Goal: Check status: Check status

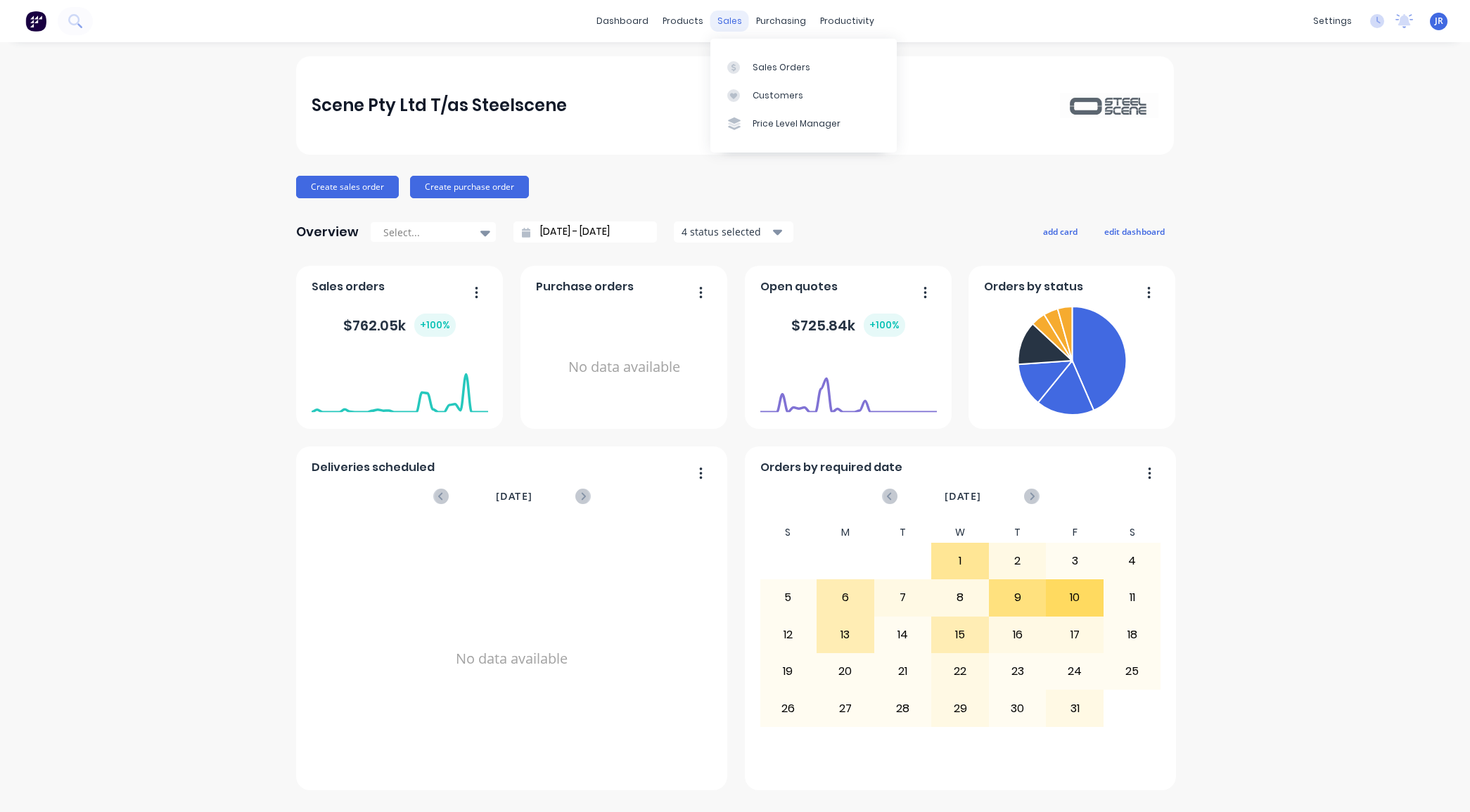
click at [732, 15] on div "sales" at bounding box center [730, 21] width 39 height 21
click at [732, 68] on icon at bounding box center [734, 68] width 13 height 13
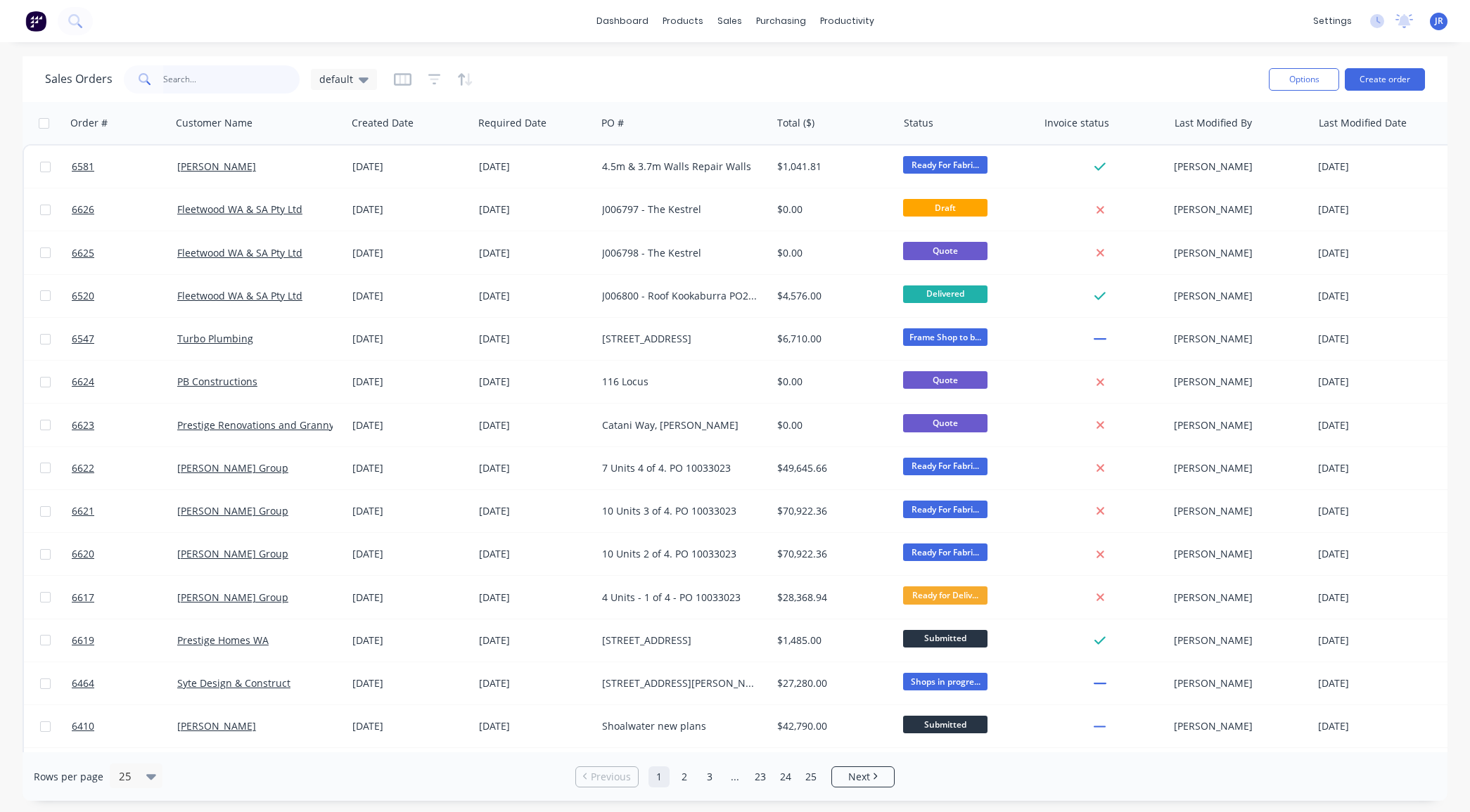
click at [217, 74] on input "text" at bounding box center [232, 79] width 137 height 28
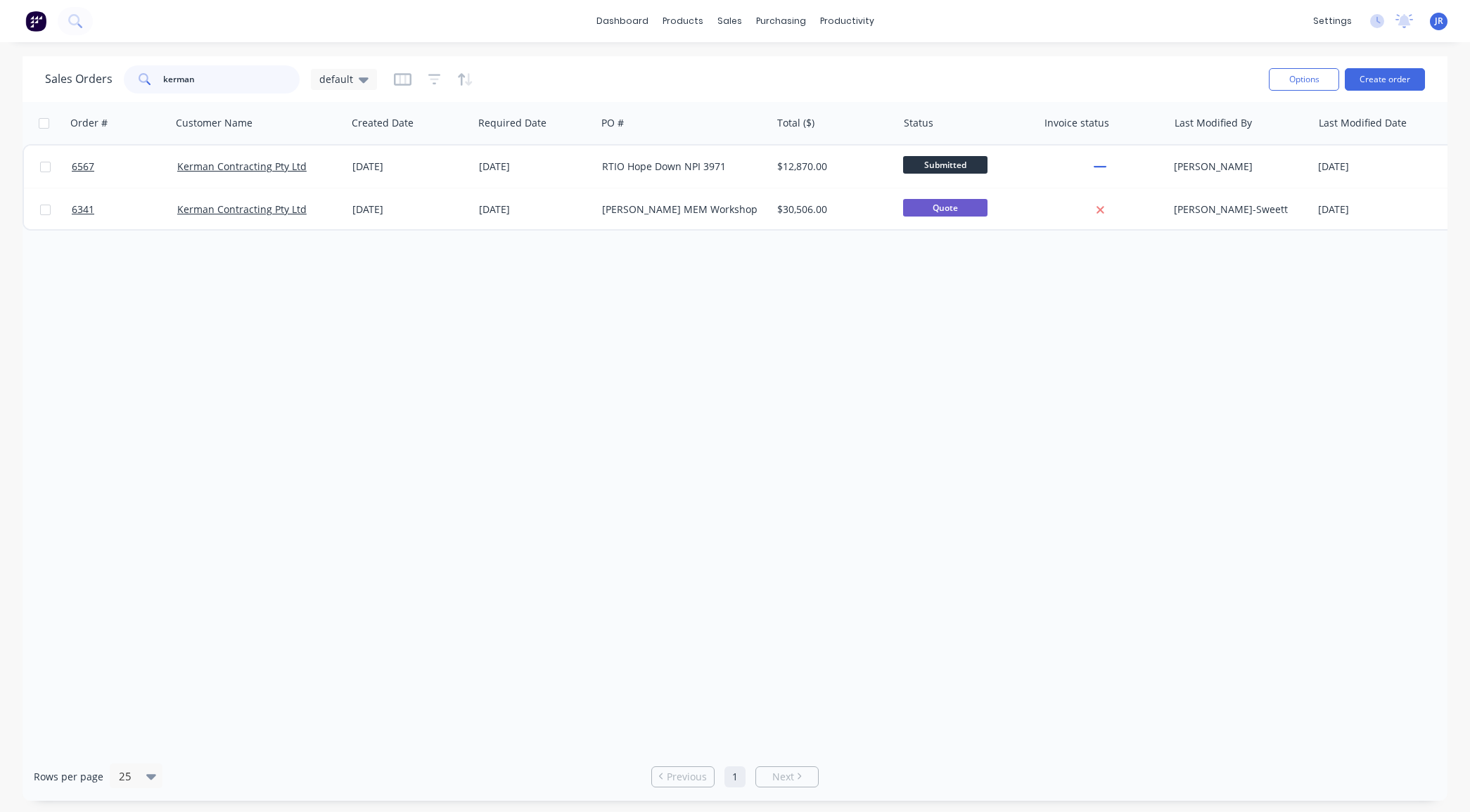
click at [2, 65] on div "Sales Orders kerman default Options Create order Order # Customer Name Created …" at bounding box center [735, 428] width 1470 height 744
type input "J"
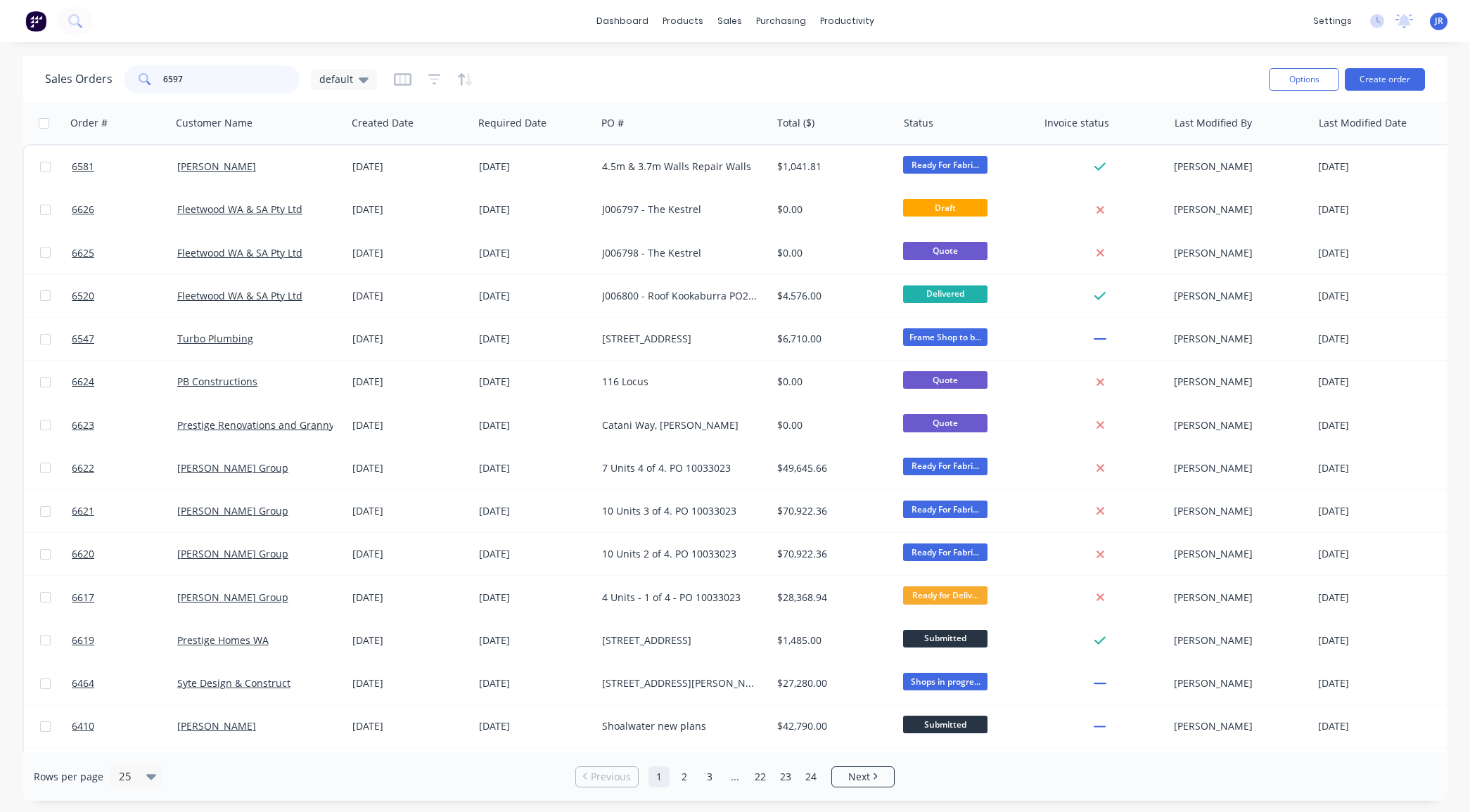
type input "6597"
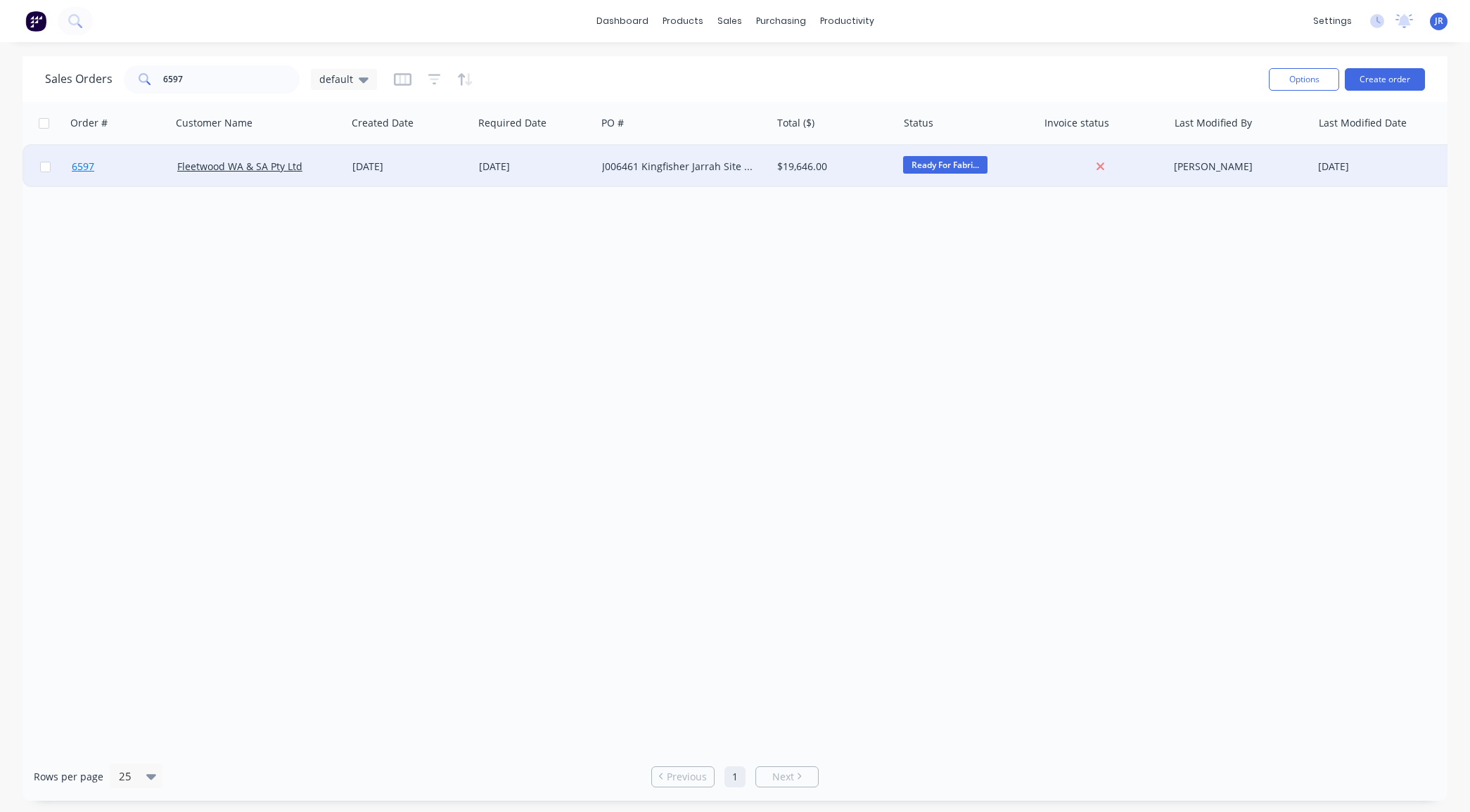
click at [88, 170] on span "6597" at bounding box center [83, 166] width 23 height 14
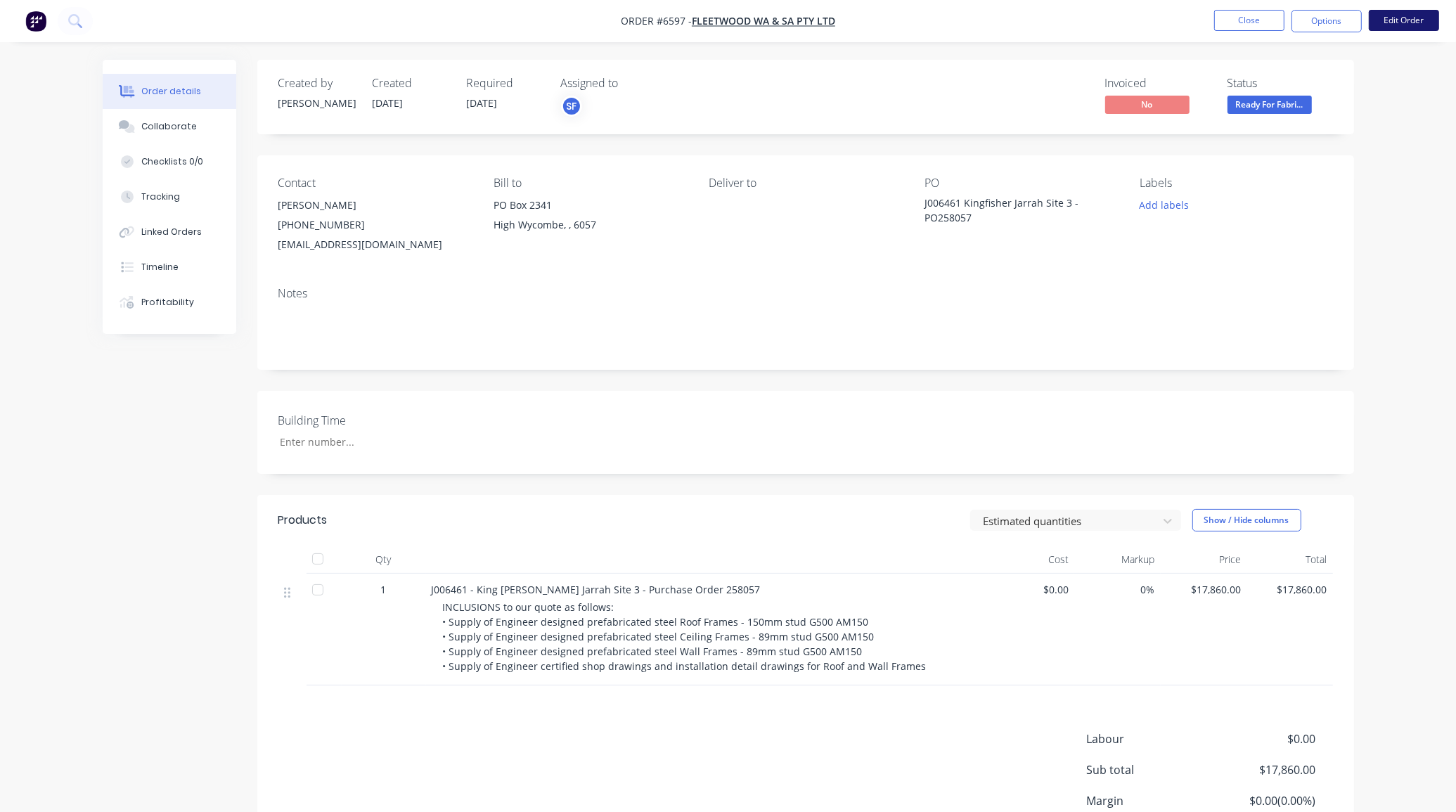
click at [1391, 21] on button "Edit Order" at bounding box center [1403, 20] width 70 height 21
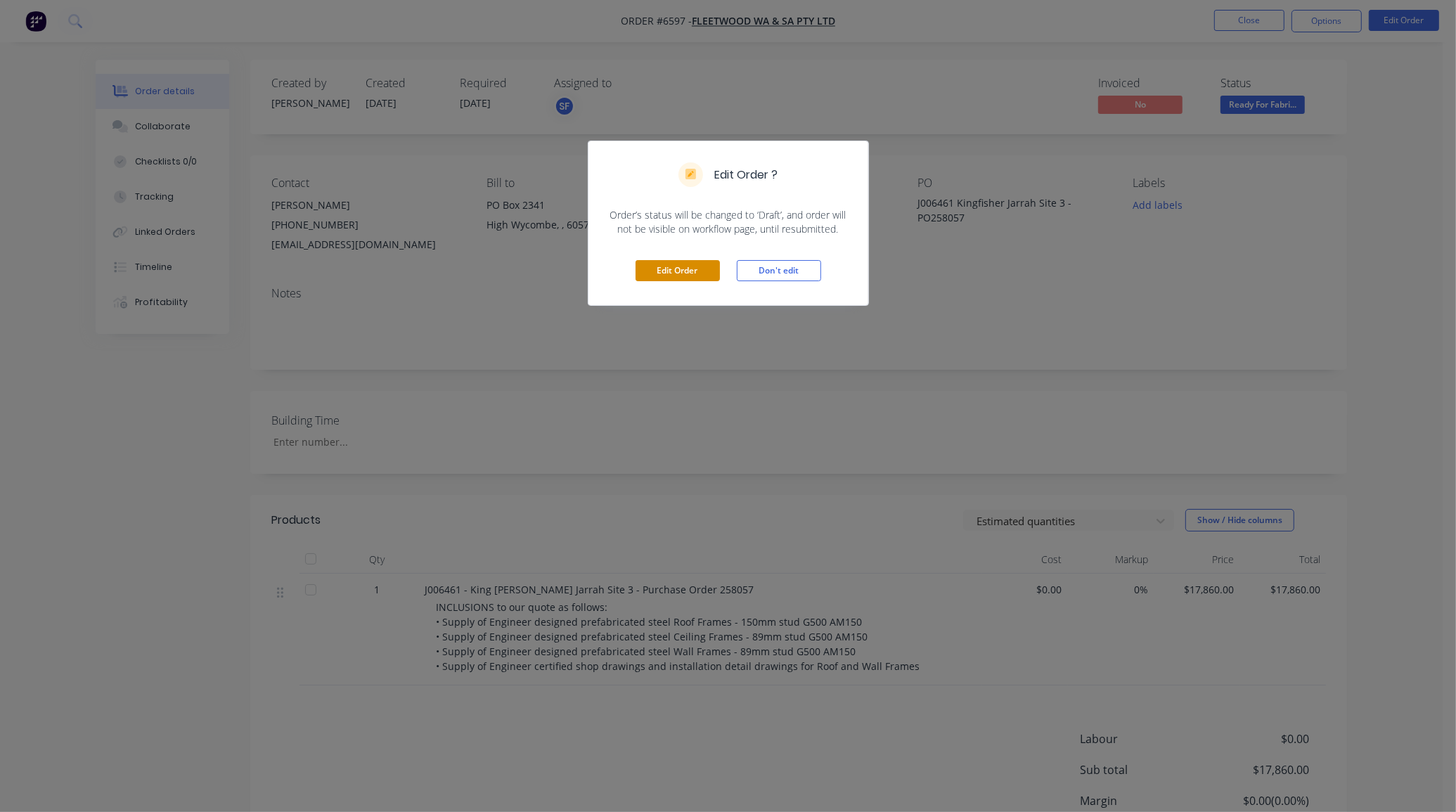
click at [691, 273] on button "Edit Order" at bounding box center [678, 271] width 84 height 21
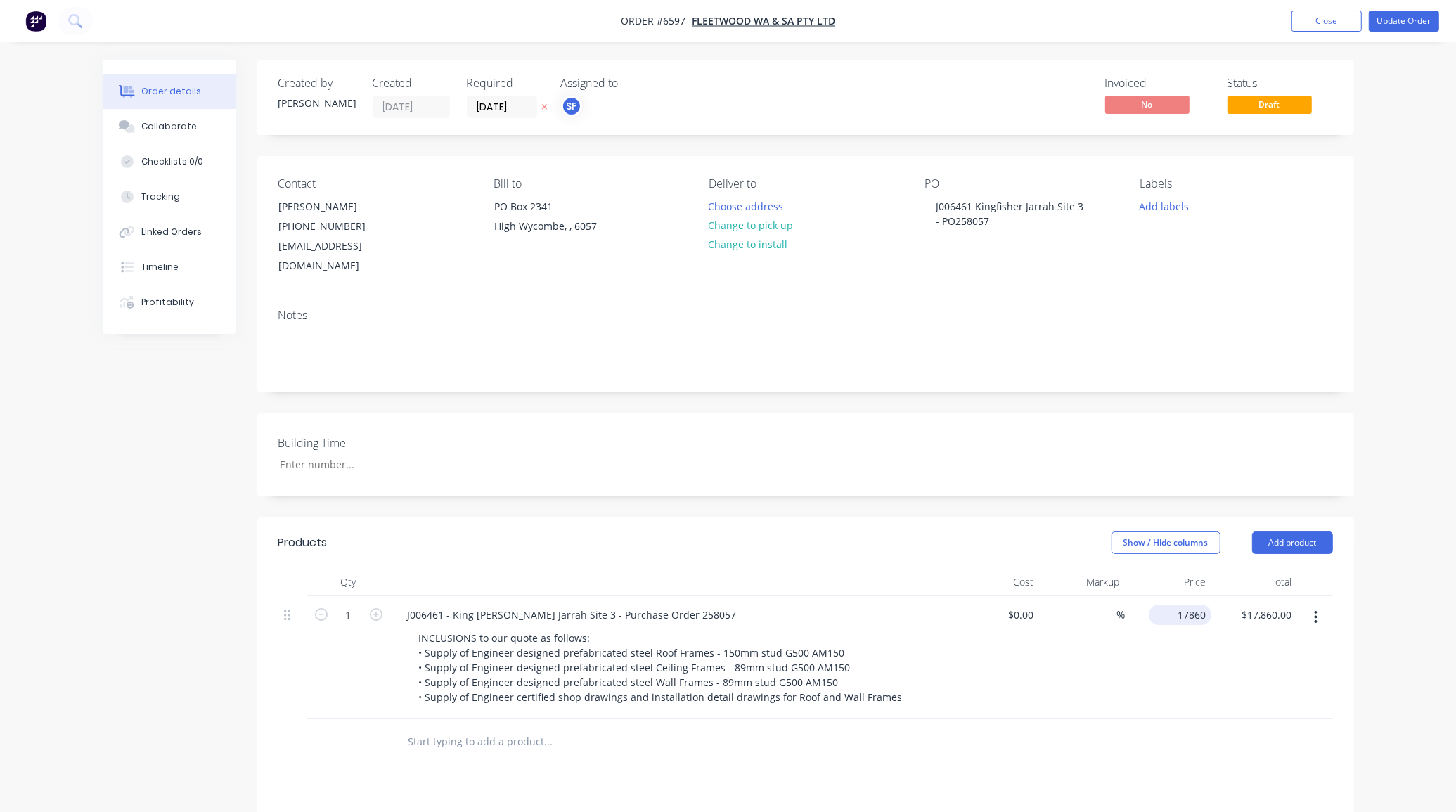
click at [1172, 604] on div "17860 $17,860.00" at bounding box center [1180, 614] width 62 height 20
type input "0"
type input "$16,790.00"
click at [172, 136] on button "Collaborate" at bounding box center [169, 127] width 133 height 36
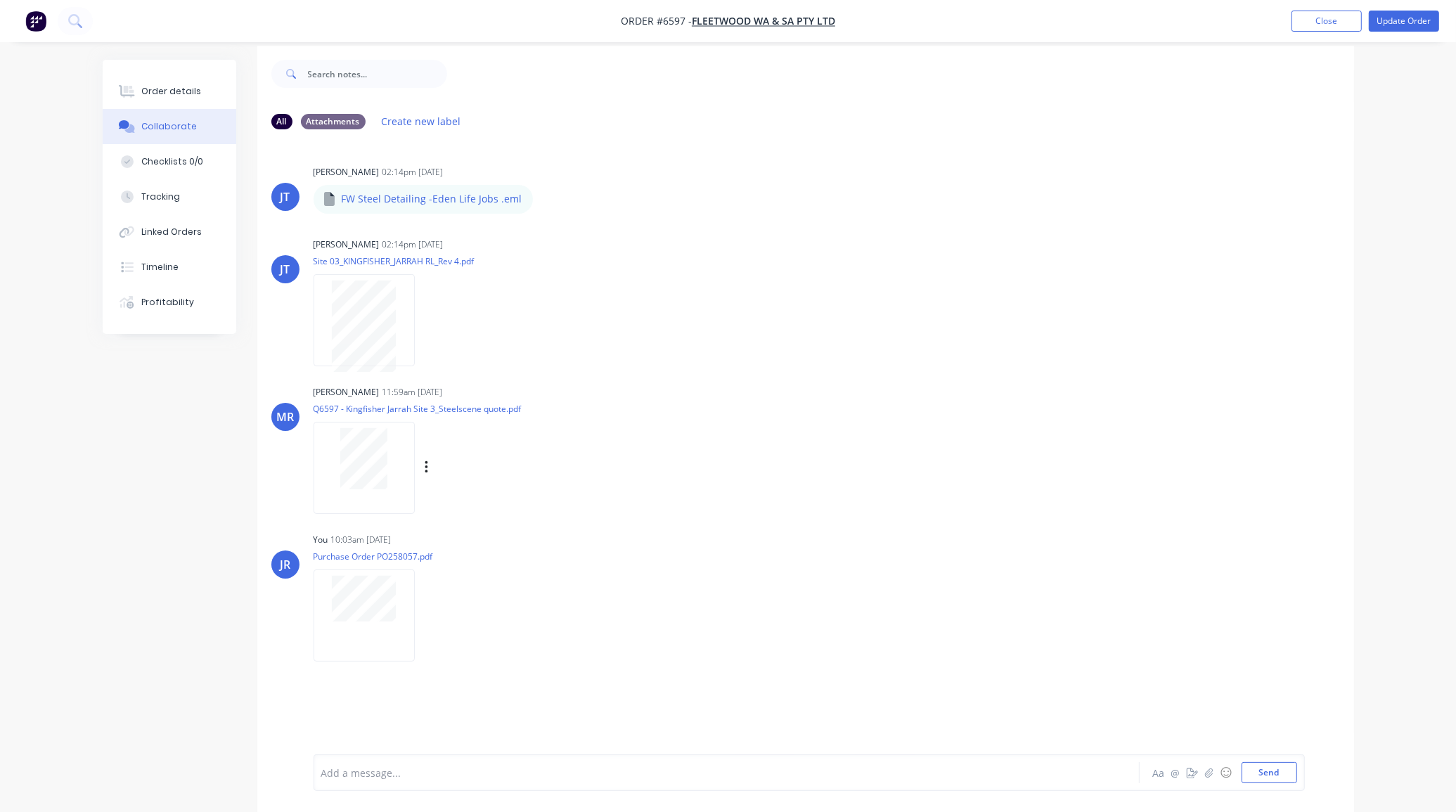
scroll to position [22, 0]
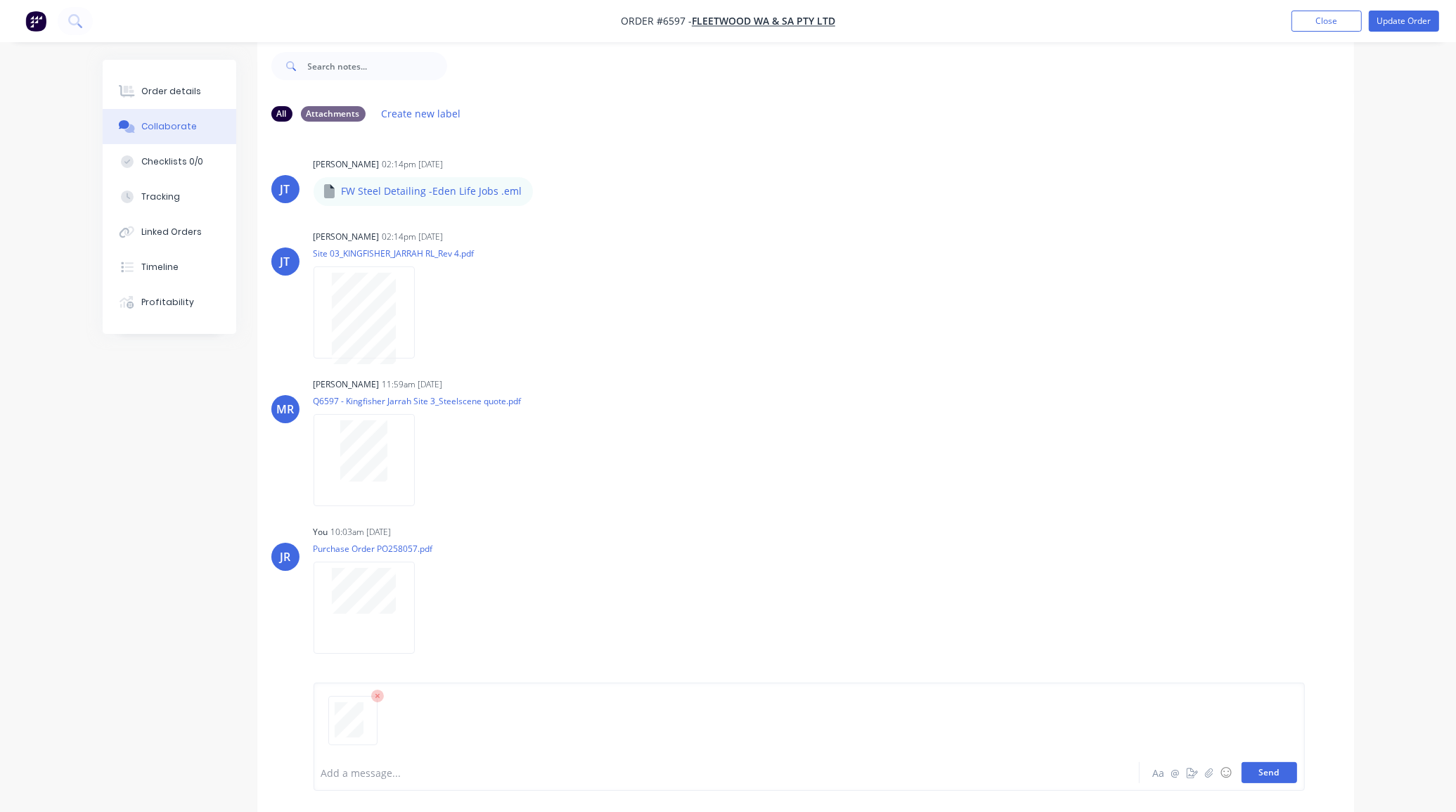
click at [1266, 773] on button "Send" at bounding box center [1269, 772] width 56 height 21
click at [183, 89] on div "Order details" at bounding box center [171, 91] width 60 height 13
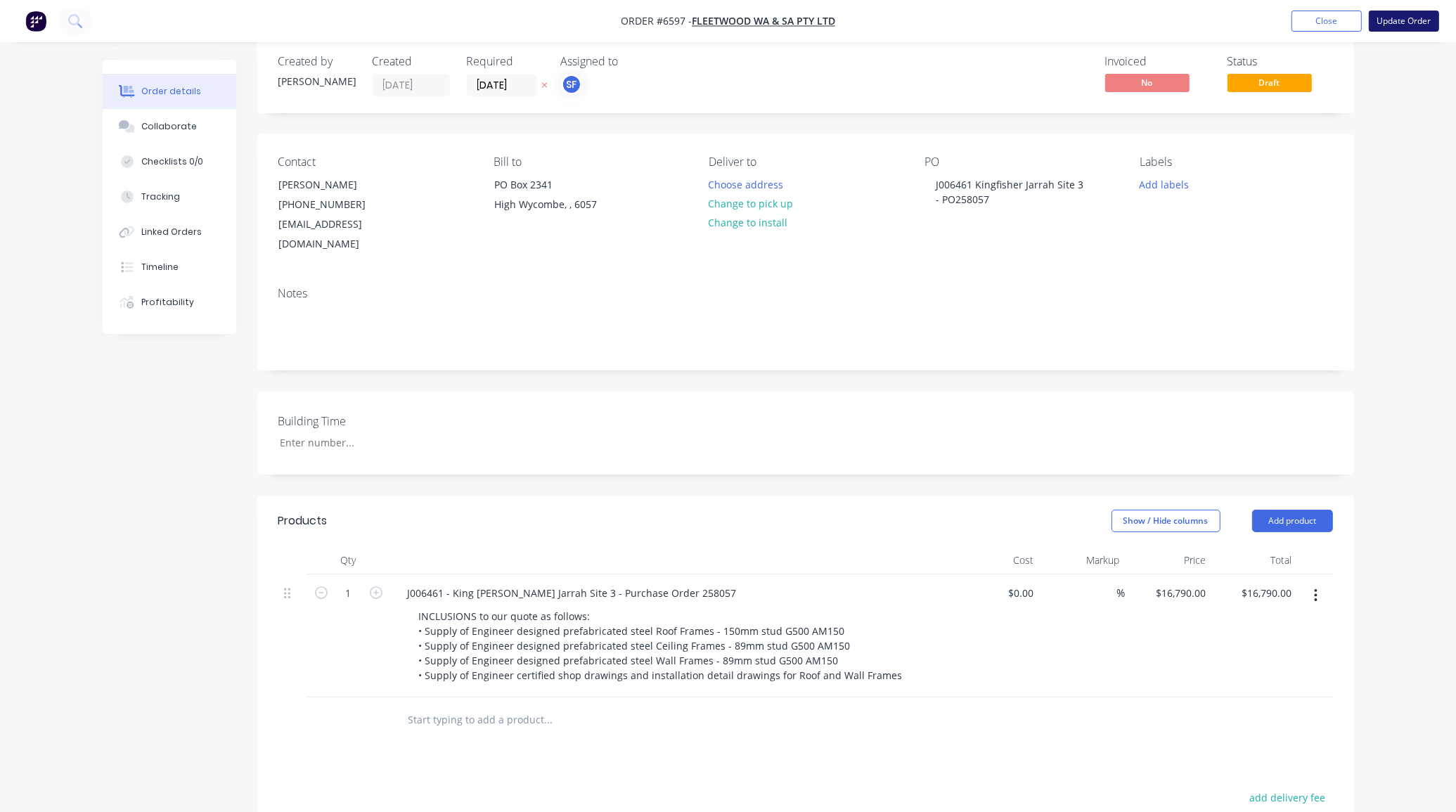
click at [1424, 19] on button "Update Order" at bounding box center [1403, 21] width 70 height 21
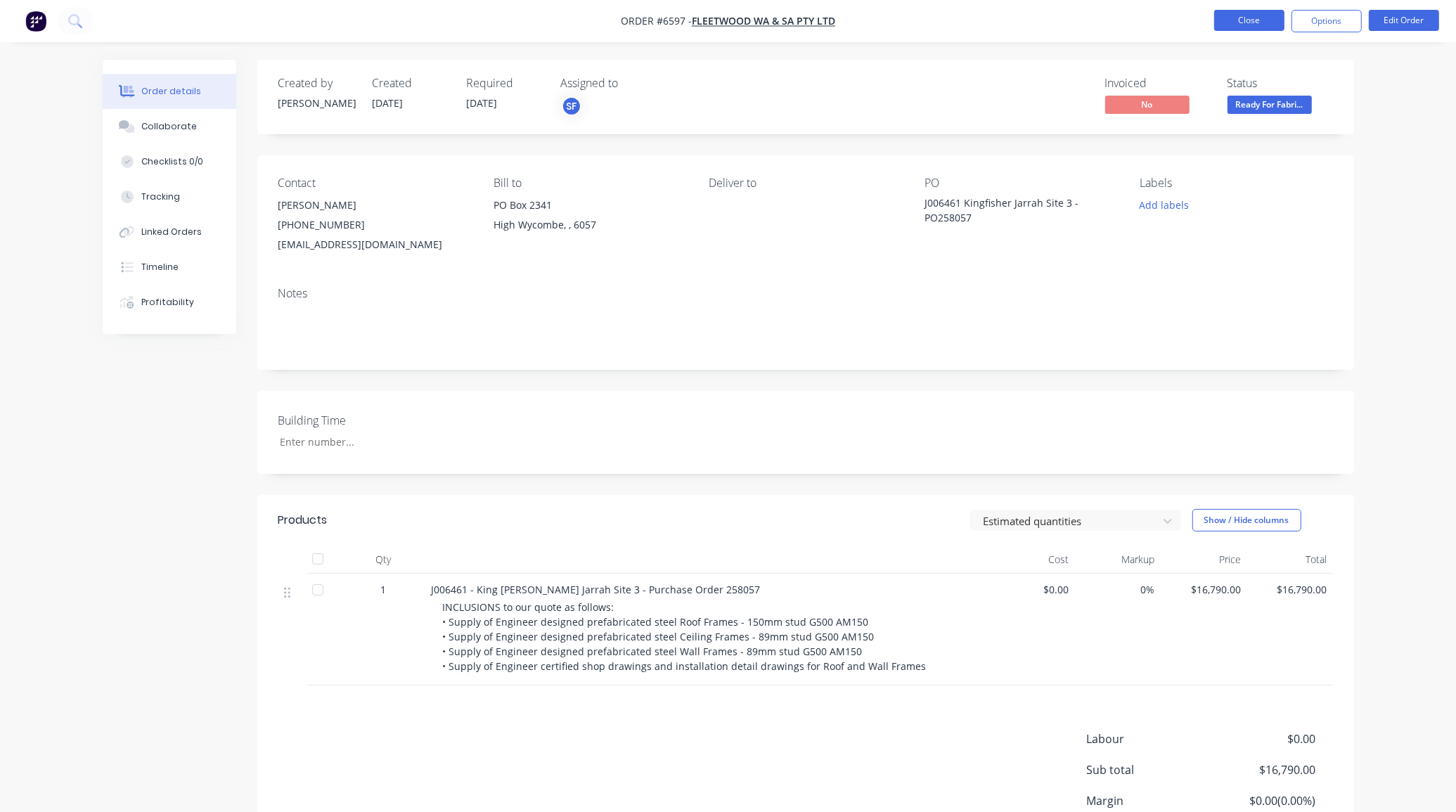
click at [1247, 18] on button "Close" at bounding box center [1249, 20] width 70 height 21
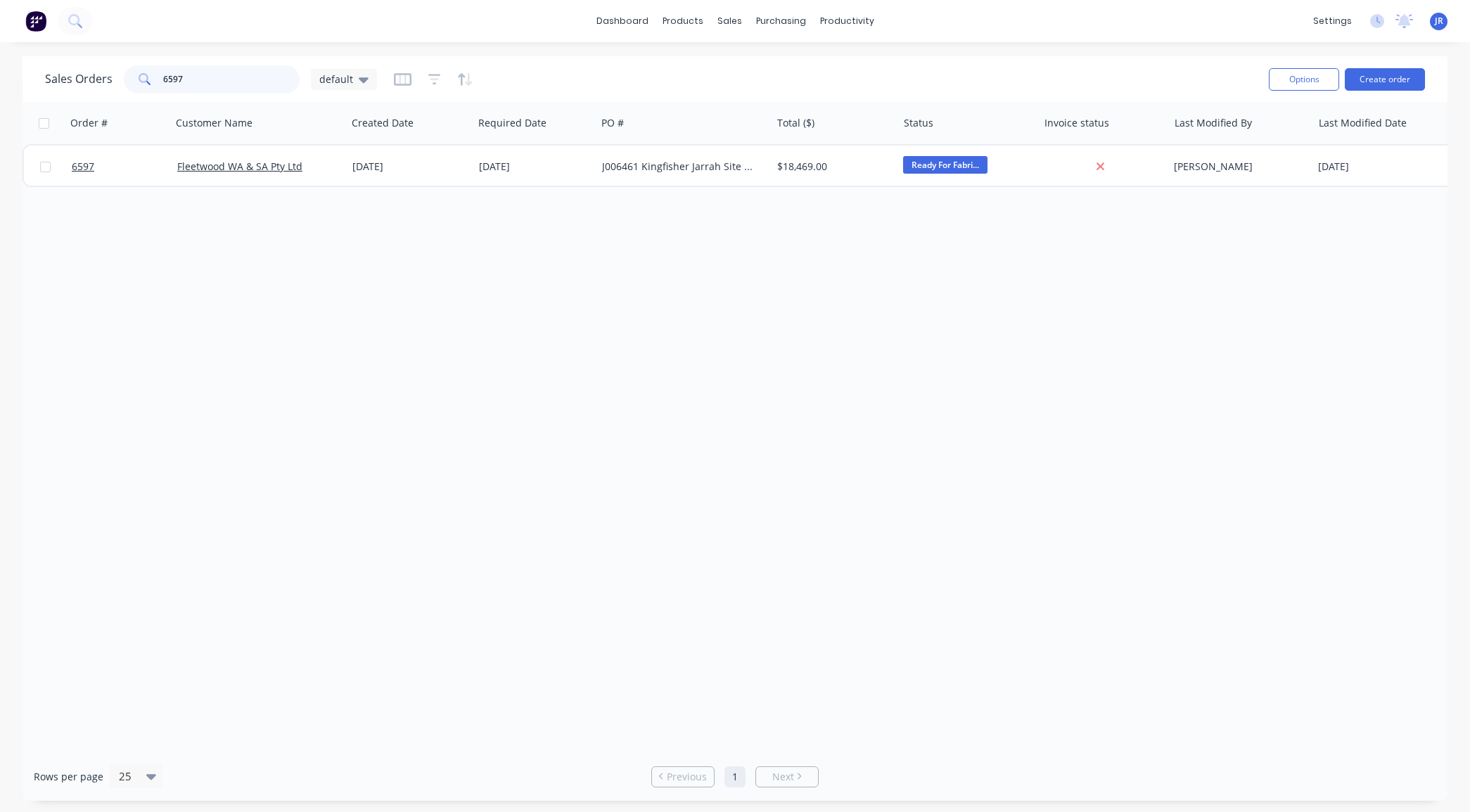
drag, startPoint x: 190, startPoint y: 82, endPoint x: 32, endPoint y: 84, distance: 158.0
click at [42, 82] on div "Sales Orders 6597 default Options Create order" at bounding box center [735, 79] width 1425 height 46
type input "6596"
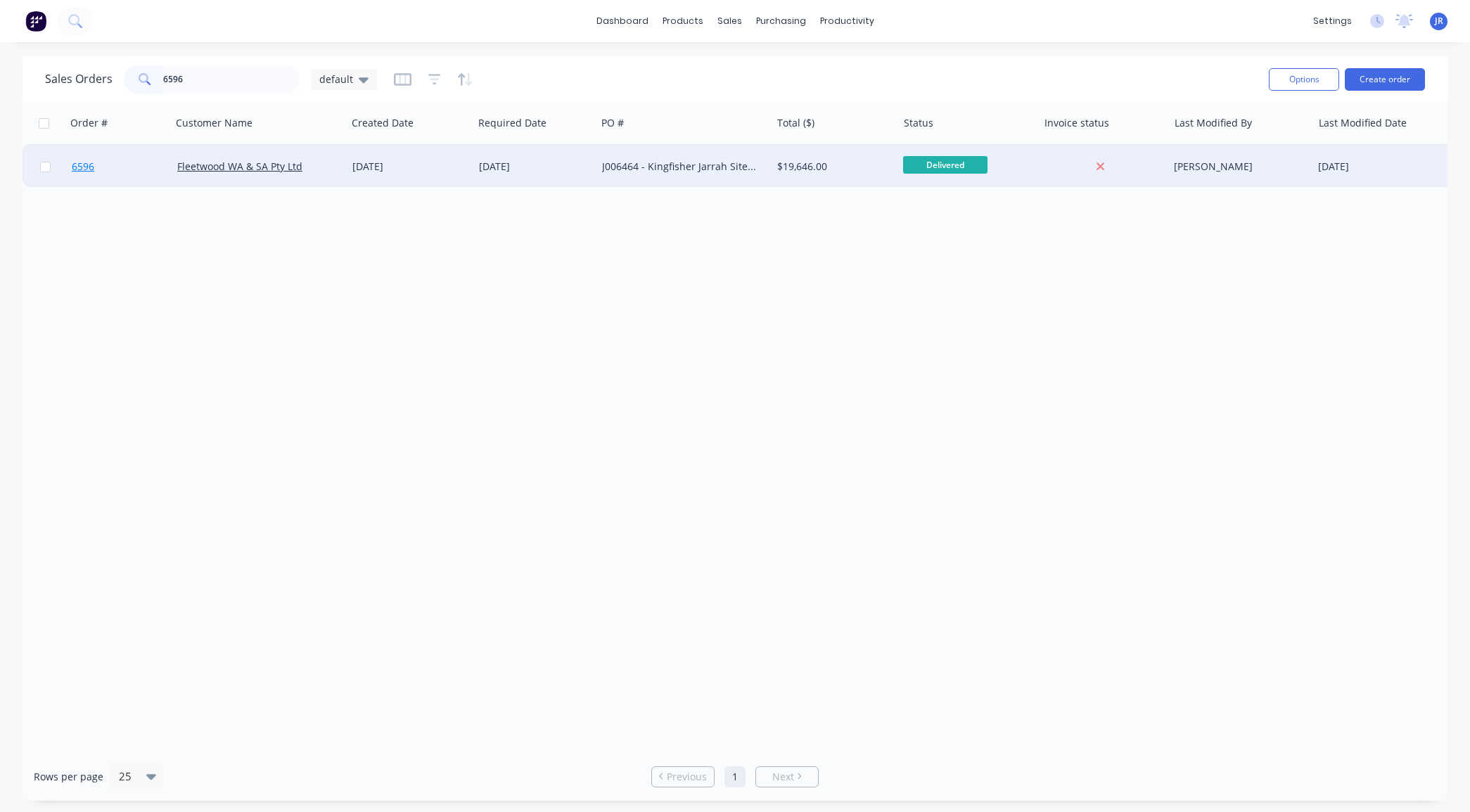
click at [84, 158] on link "6596" at bounding box center [124, 166] width 106 height 42
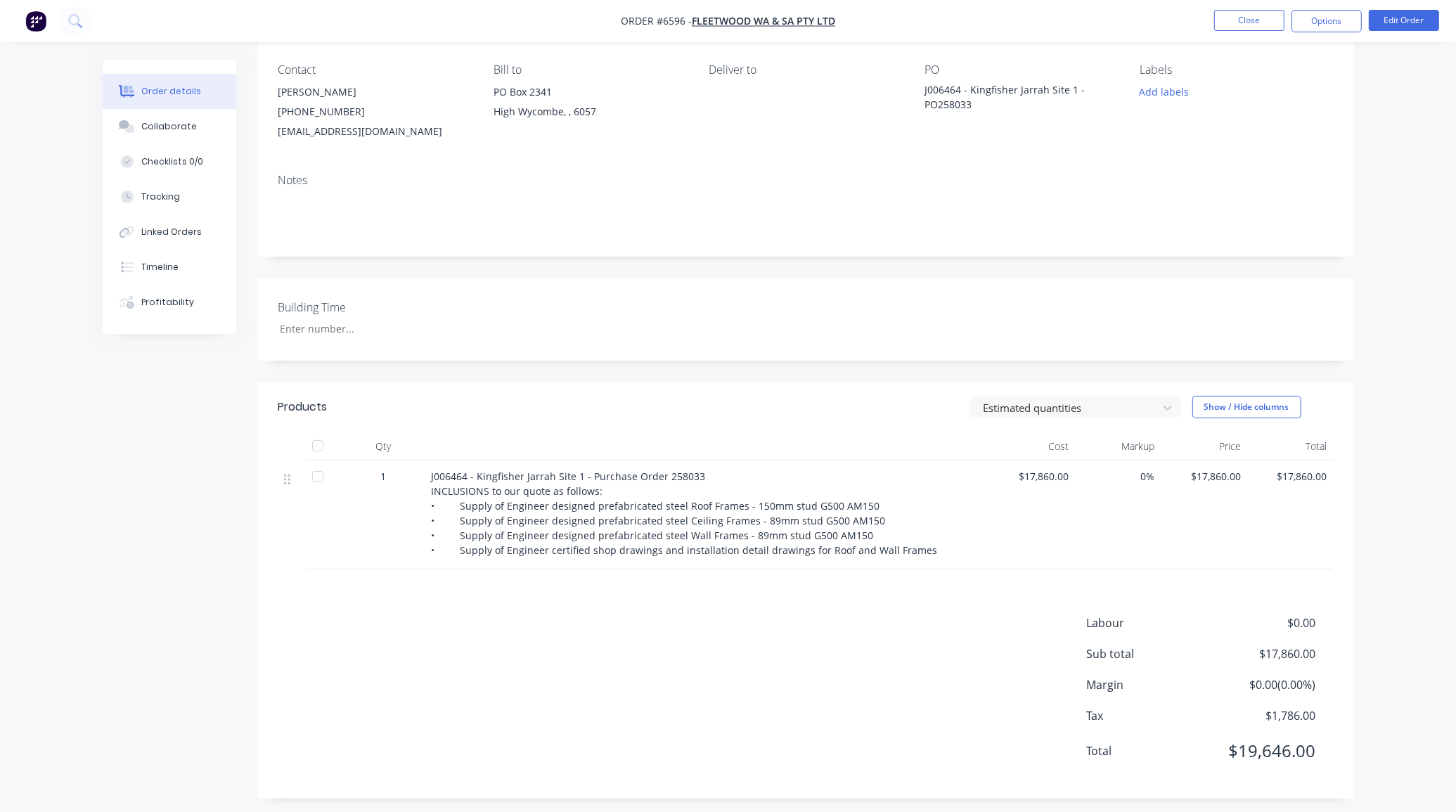
scroll to position [121, 0]
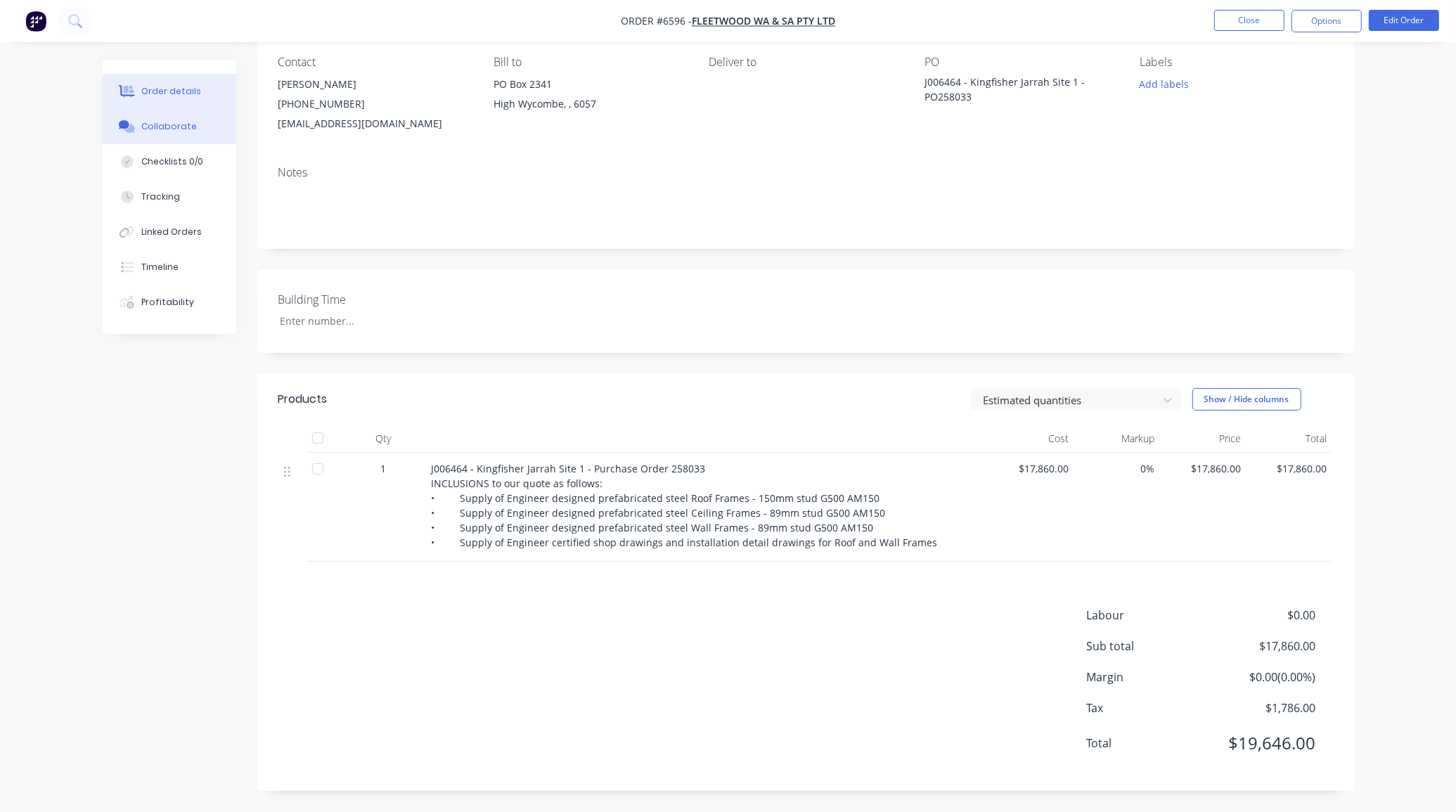
click at [167, 132] on div "Collaborate" at bounding box center [169, 127] width 56 height 13
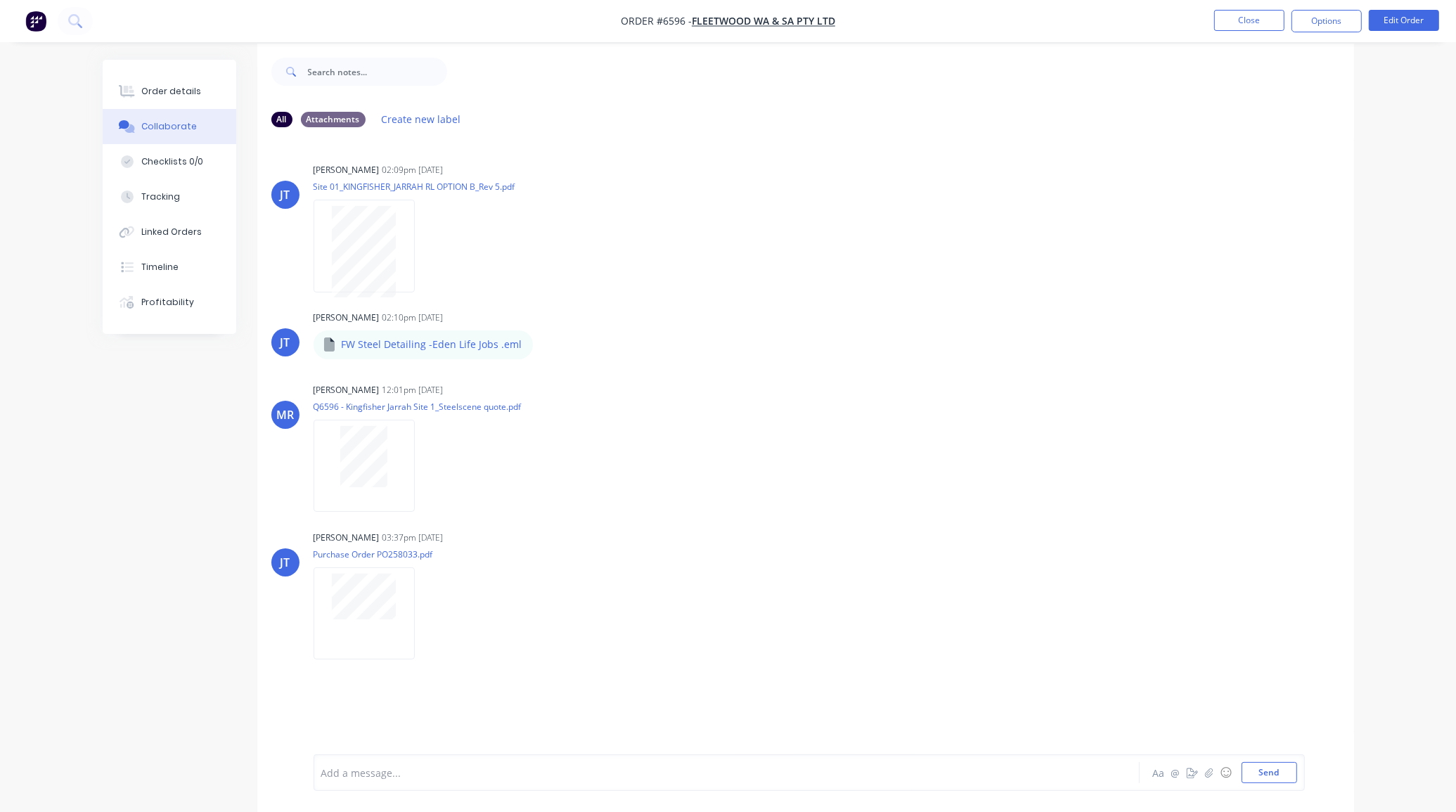
scroll to position [22, 0]
click at [162, 107] on div "Order details Collaborate Checklists 0/0 Tracking Linked Orders Timeline Profit…" at bounding box center [169, 196] width 133 height 274
click at [170, 97] on div "Order details" at bounding box center [171, 91] width 60 height 13
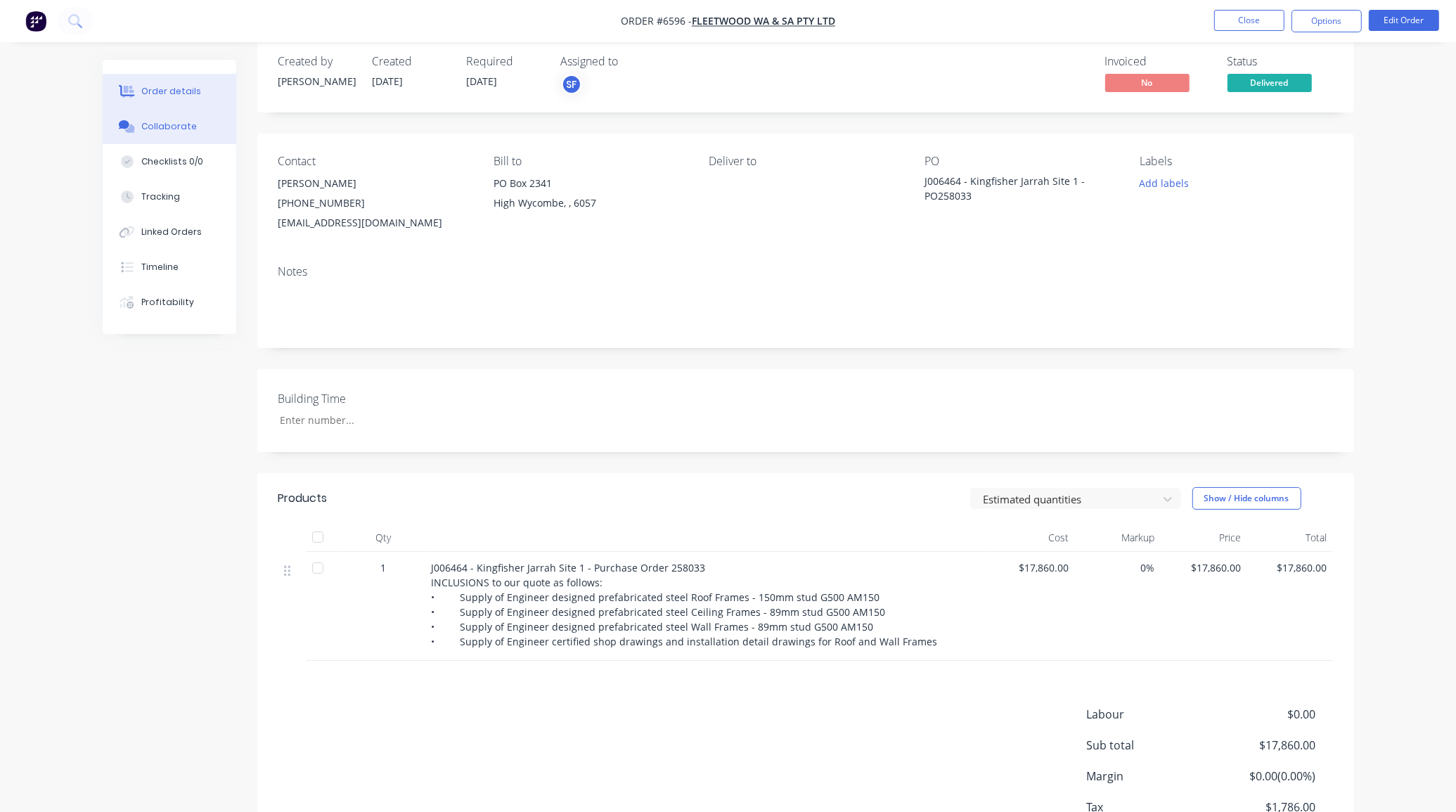
click at [209, 128] on button "Collaborate" at bounding box center [169, 127] width 133 height 36
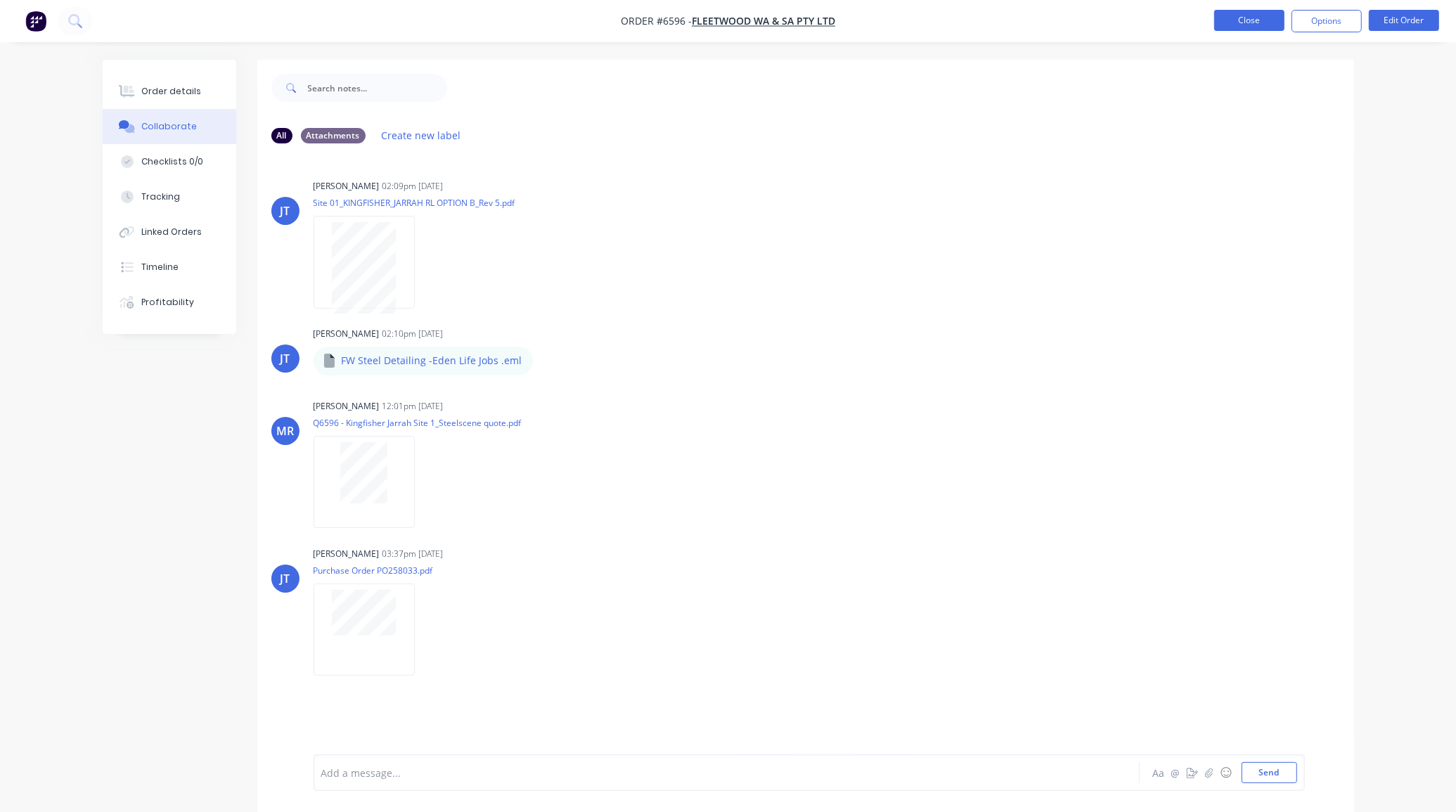
click at [1253, 15] on button "Close" at bounding box center [1249, 20] width 70 height 21
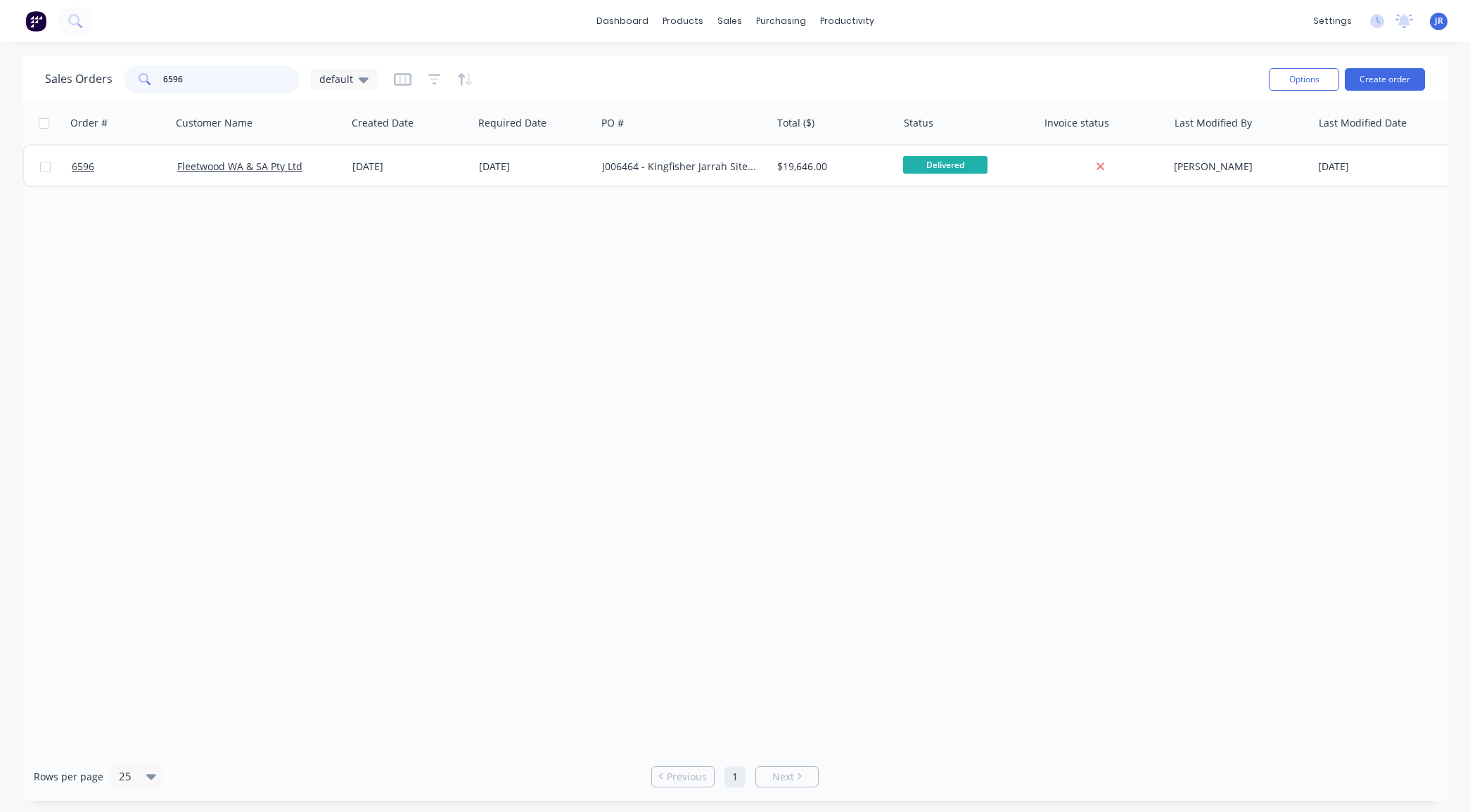
drag, startPoint x: 201, startPoint y: 86, endPoint x: -16, endPoint y: 51, distance: 219.8
click at [0, 51] on html "dashboard products sales purchasing productivity dashboard products Product Cat…" at bounding box center [735, 406] width 1470 height 812
drag, startPoint x: 198, startPoint y: 78, endPoint x: 39, endPoint y: 78, distance: 159.0
click at [39, 78] on div "Sales Orders 6597 default Options Create order" at bounding box center [735, 79] width 1425 height 46
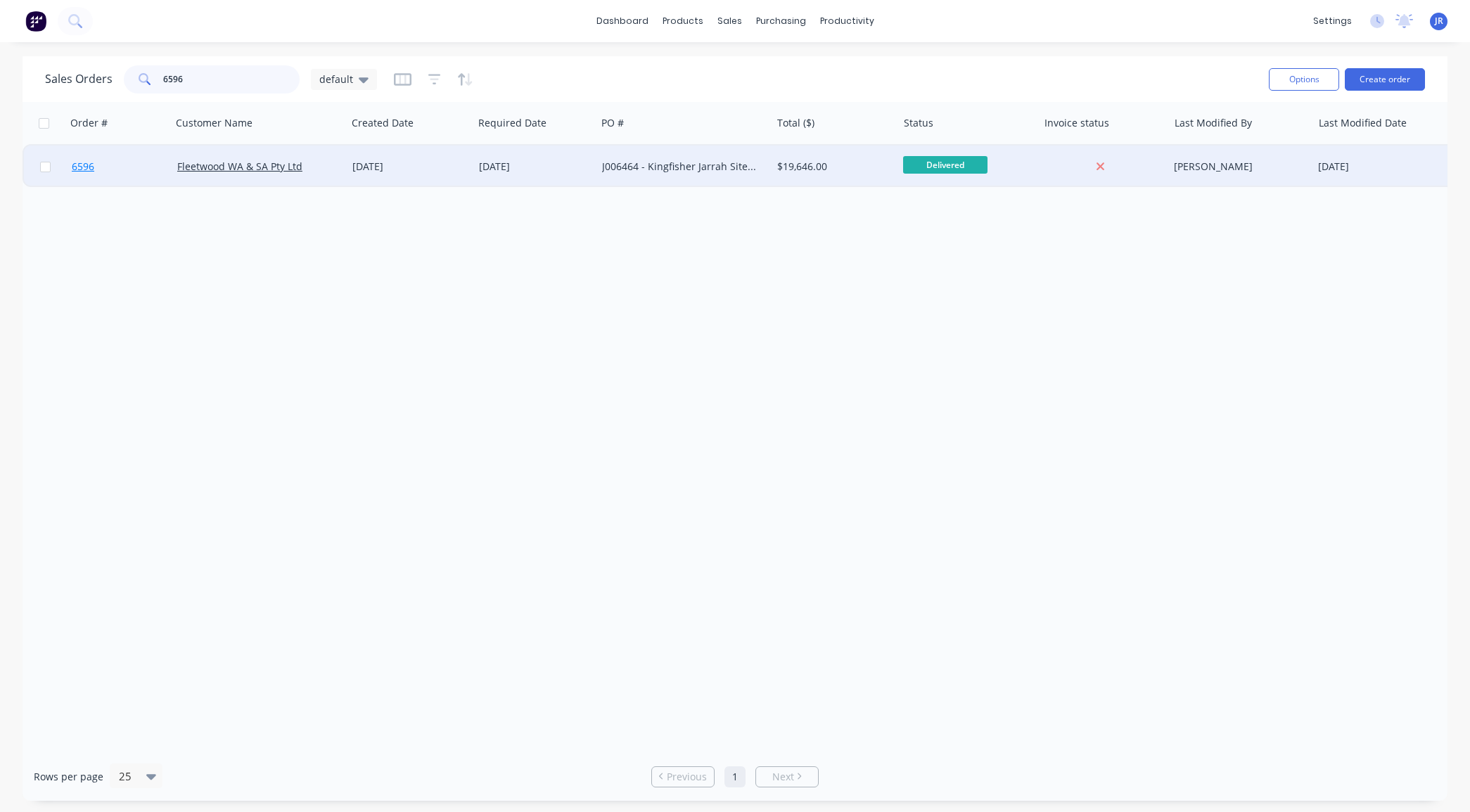
type input "6596"
click at [86, 175] on link "6596" at bounding box center [124, 166] width 106 height 42
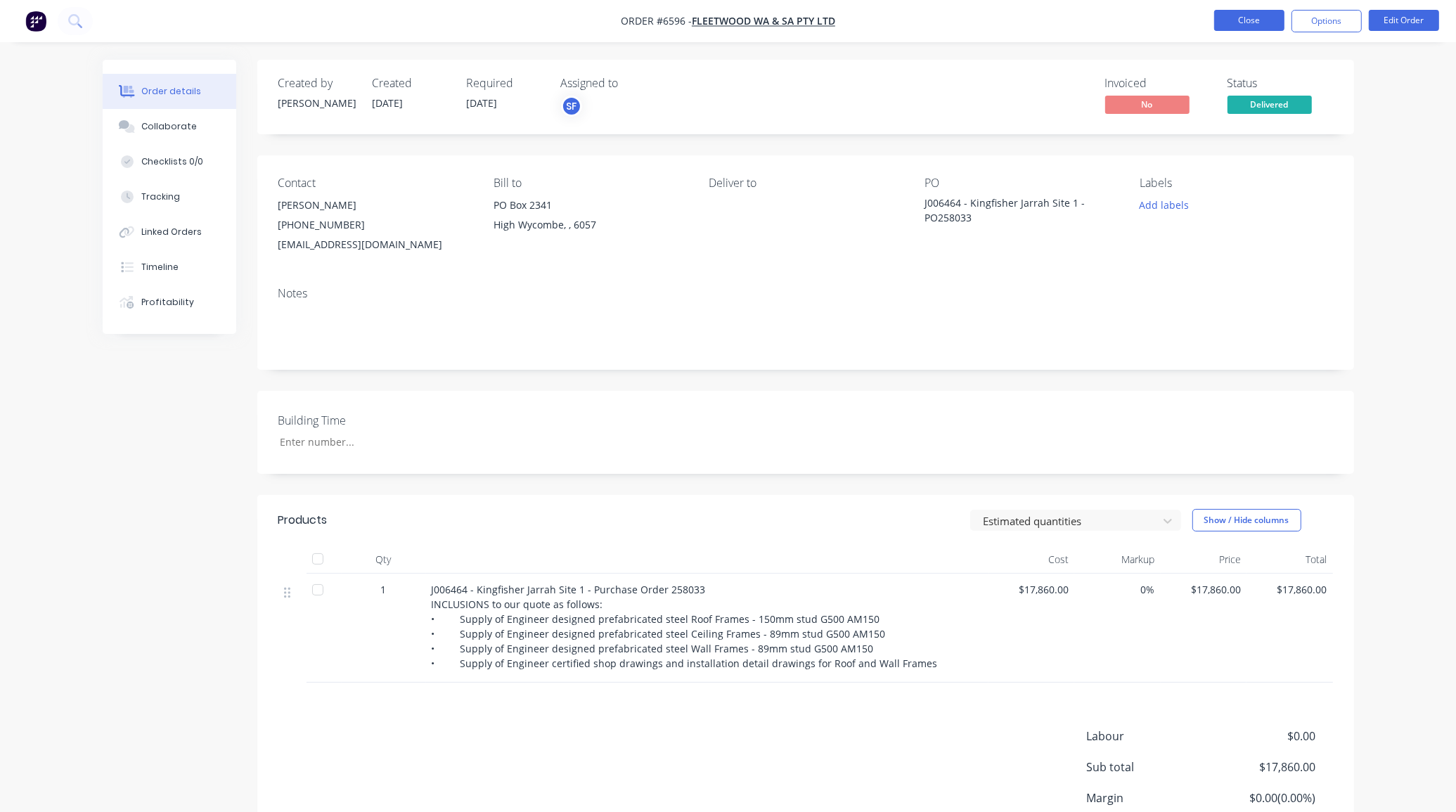
click at [1218, 19] on button "Close" at bounding box center [1249, 20] width 70 height 21
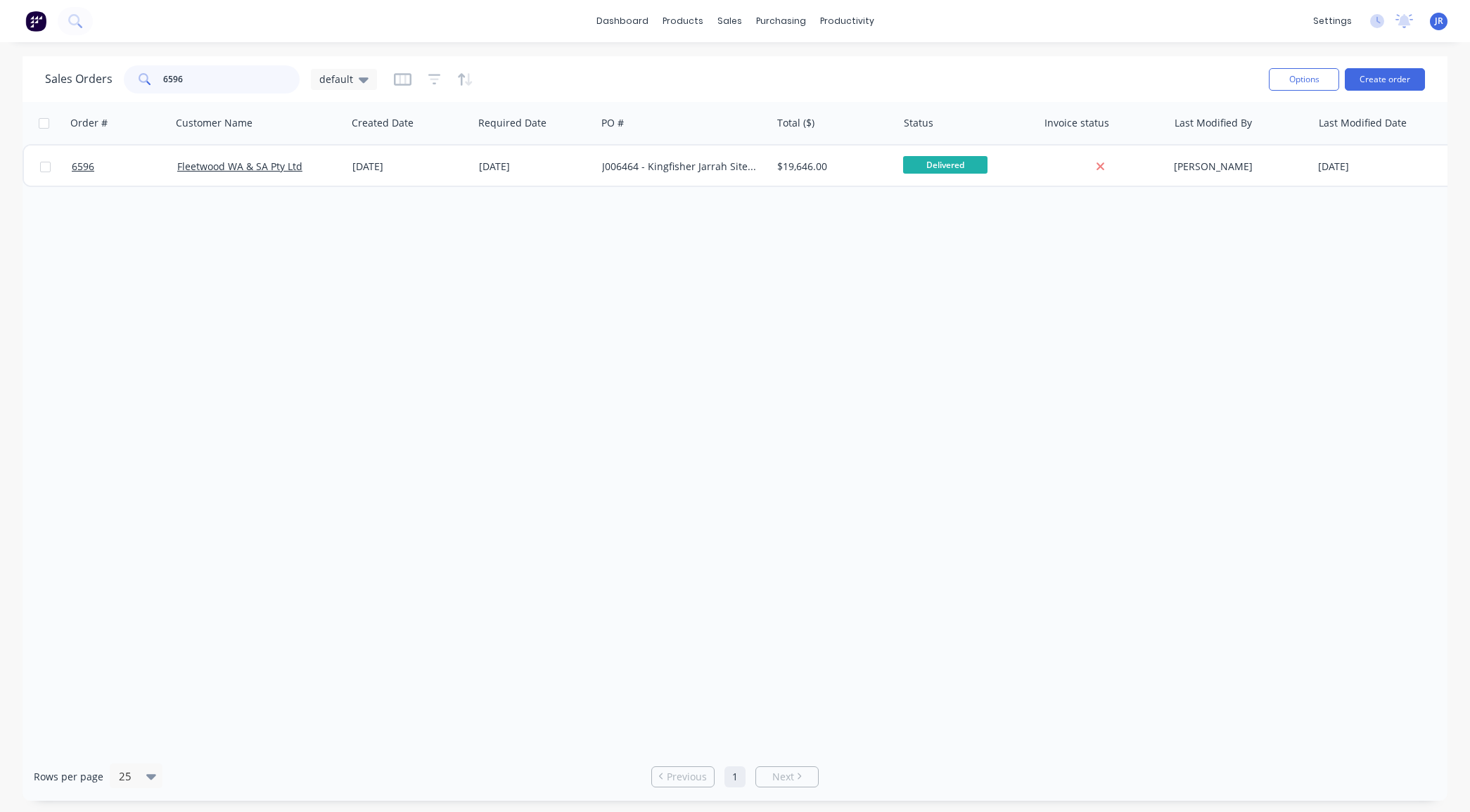
drag, startPoint x: 198, startPoint y: 70, endPoint x: 57, endPoint y: 88, distance: 142.1
click at [57, 88] on div "Sales Orders 6596 default" at bounding box center [211, 79] width 332 height 28
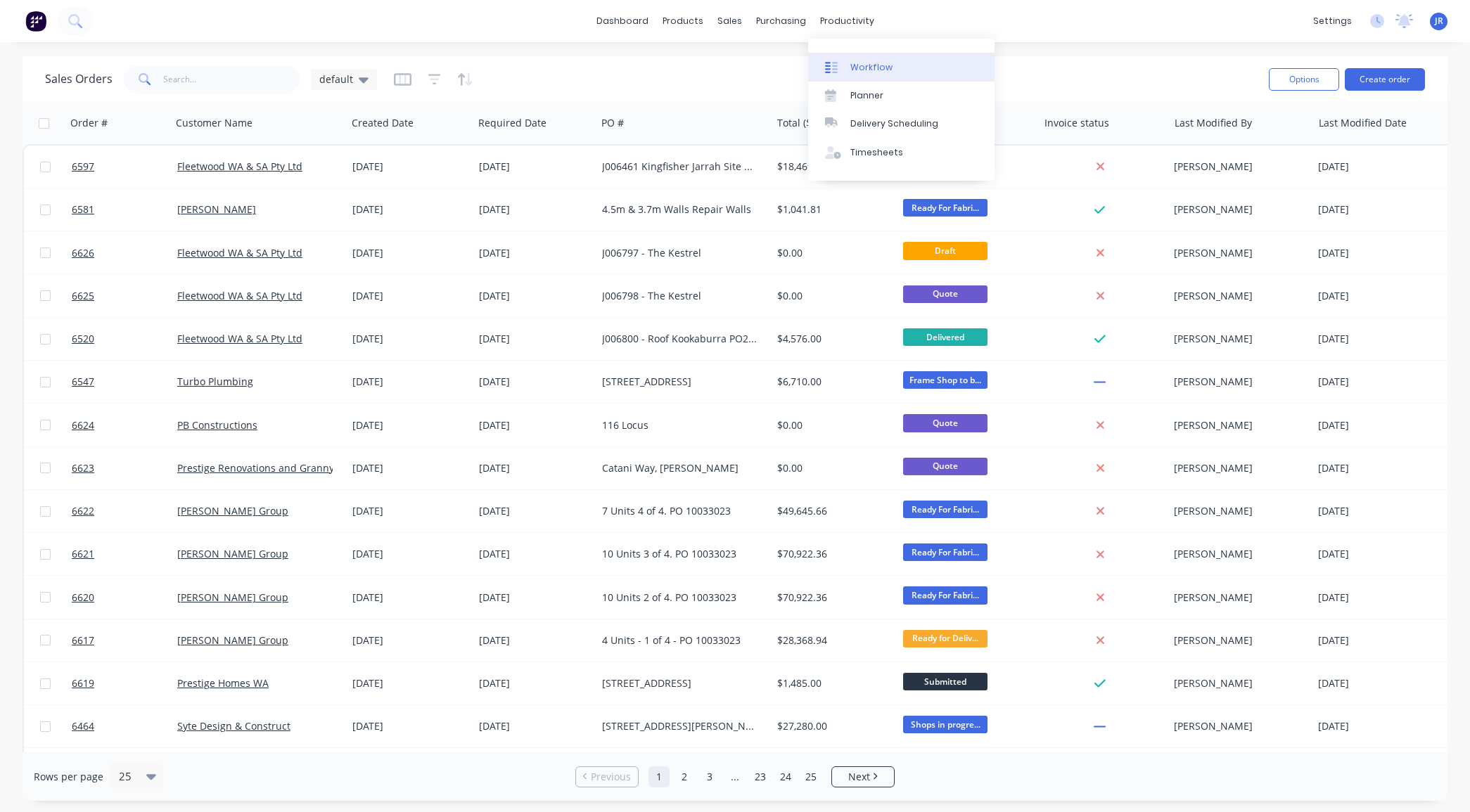
click at [853, 71] on div "Workflow" at bounding box center [871, 68] width 42 height 13
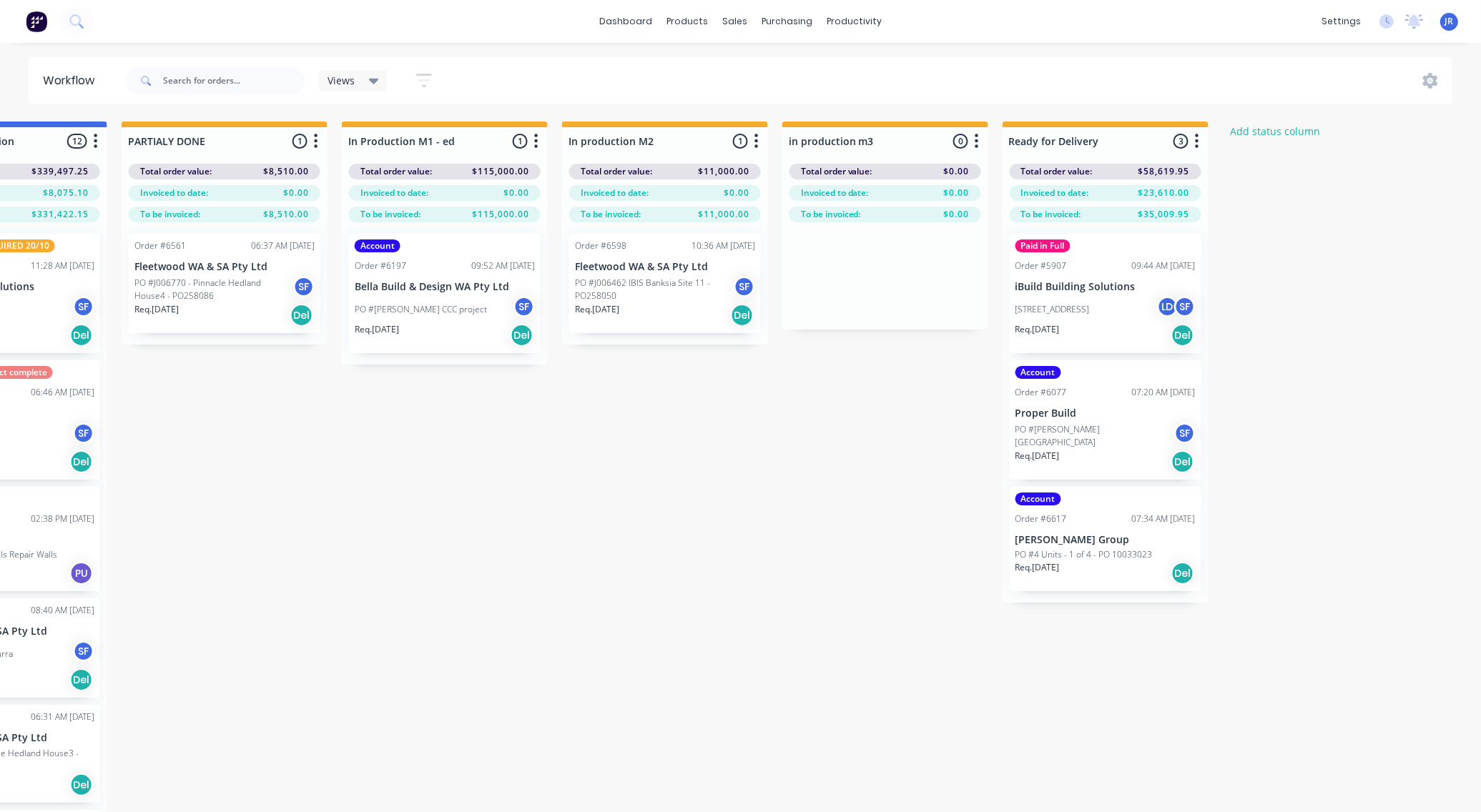
scroll to position [0, 2148]
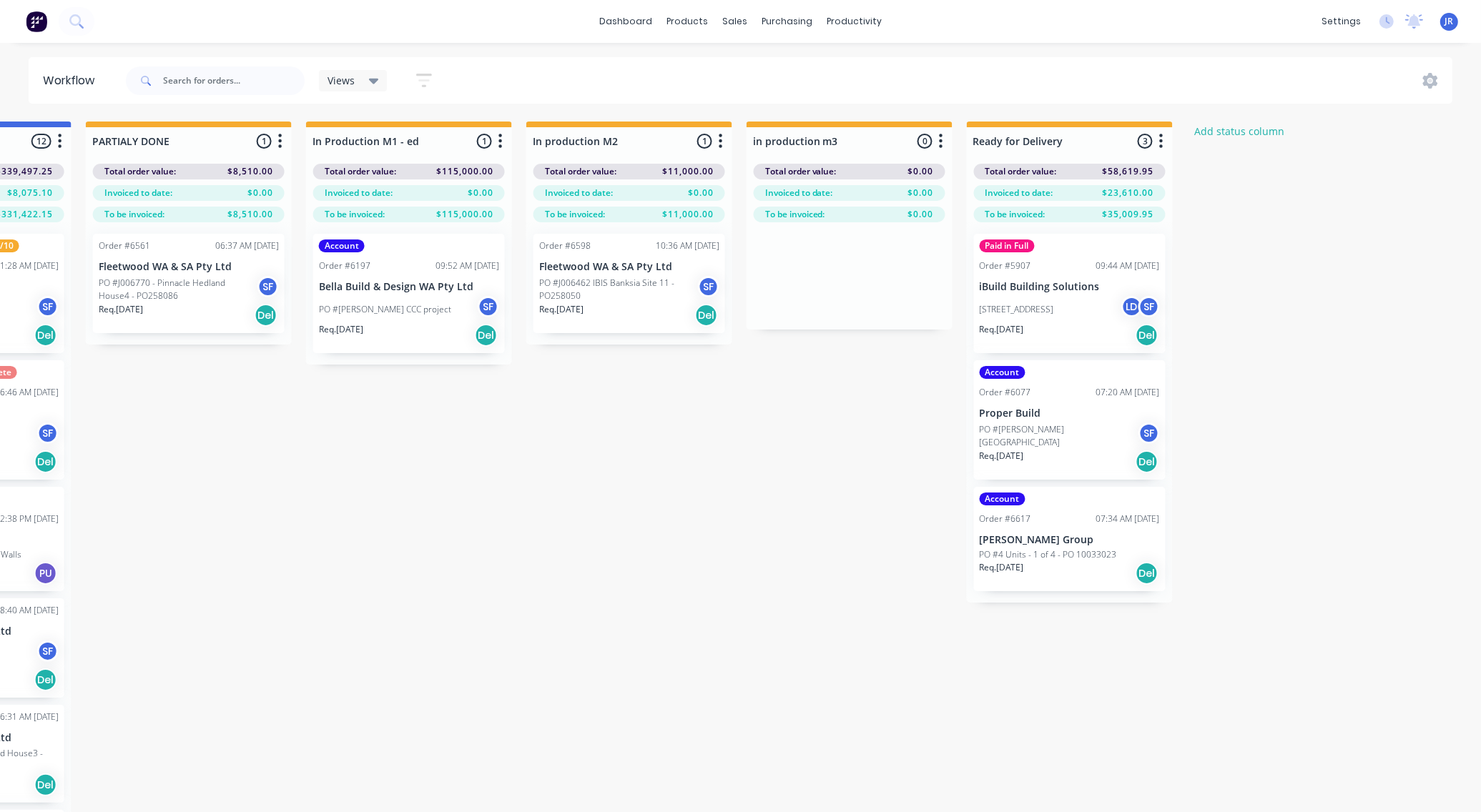
click at [1064, 440] on div "PO #[PERSON_NAME][GEOGRAPHIC_DATA] SF" at bounding box center [1069, 436] width 180 height 27
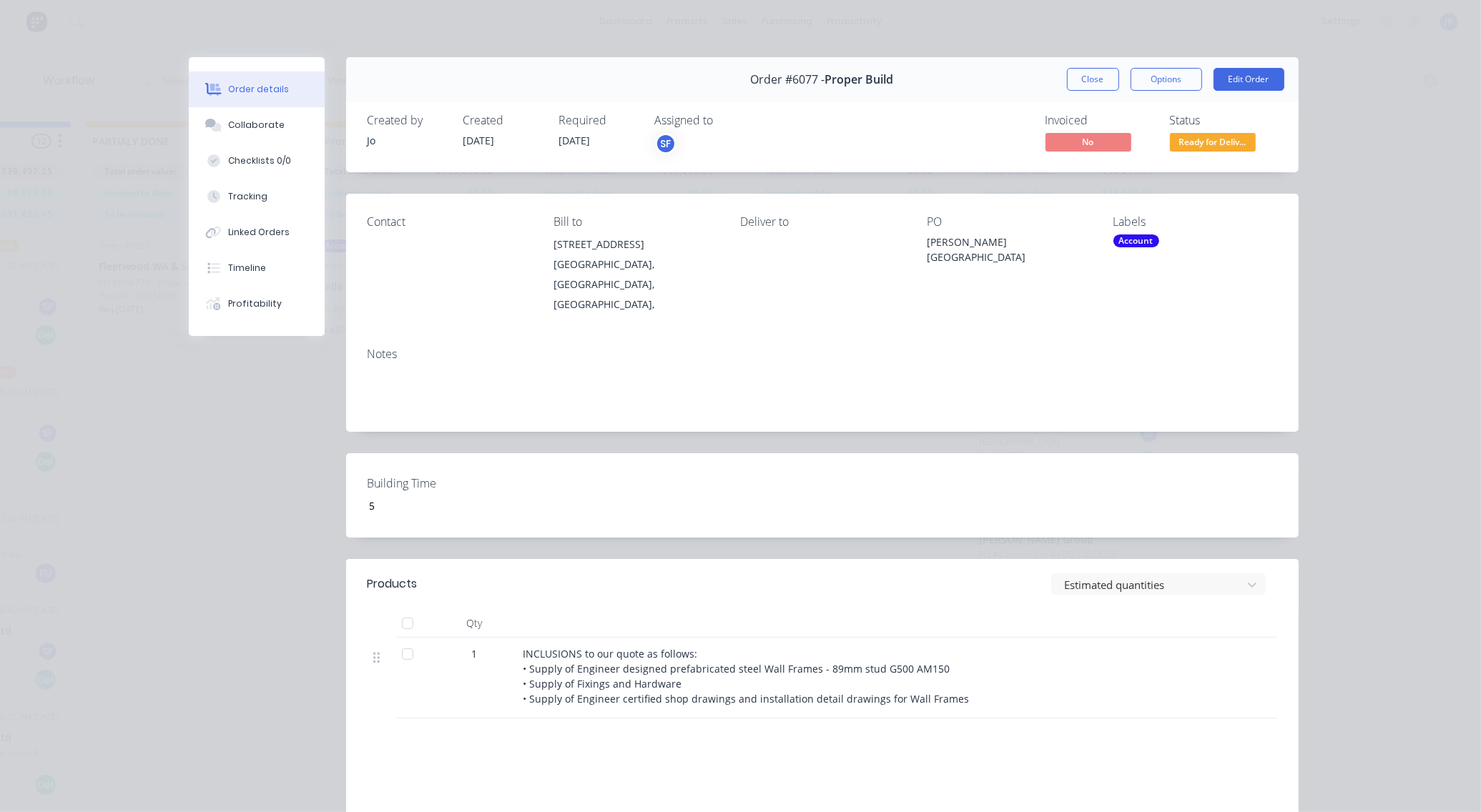
click at [1091, 76] on button "Close" at bounding box center [1093, 80] width 53 height 23
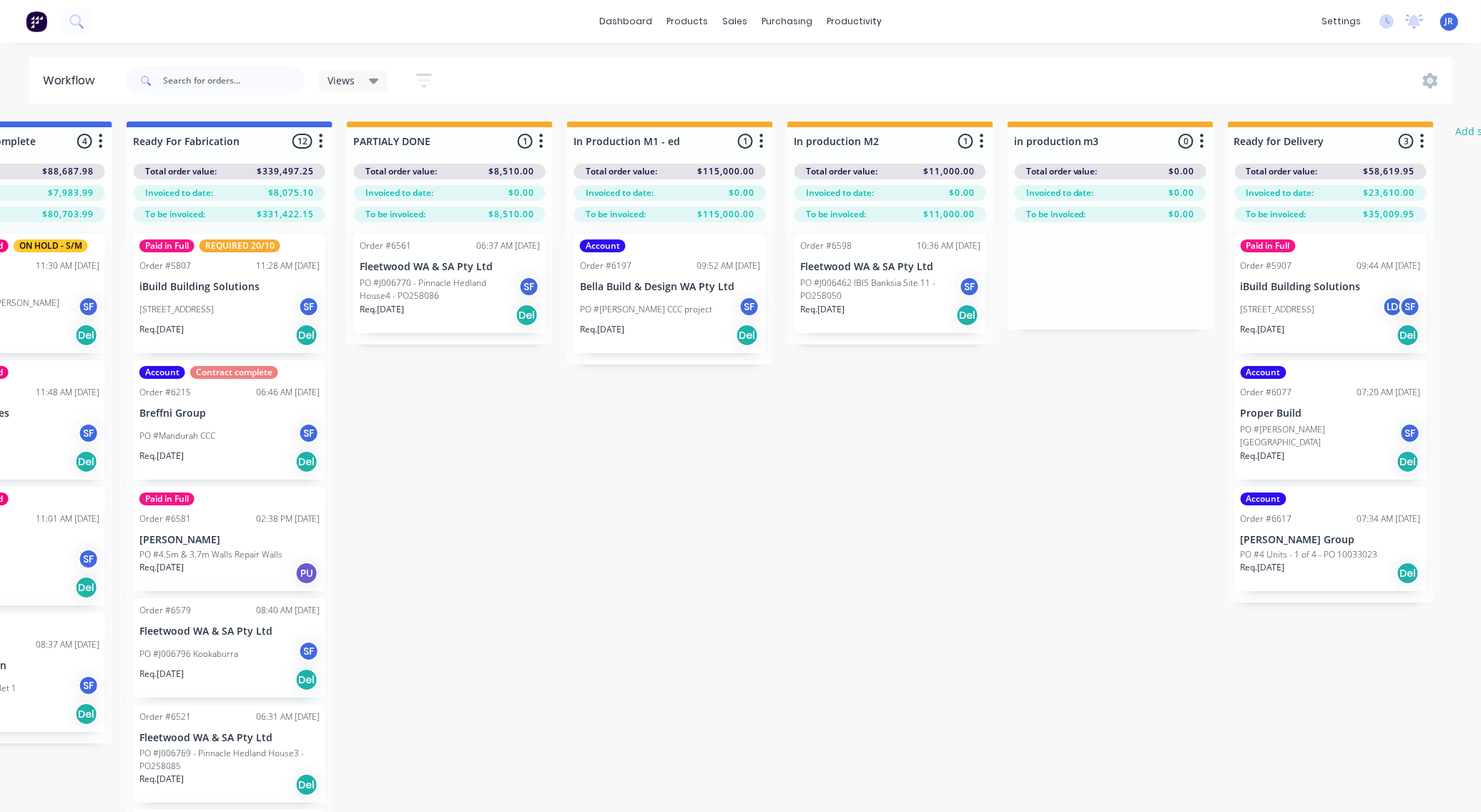
scroll to position [0, 1856]
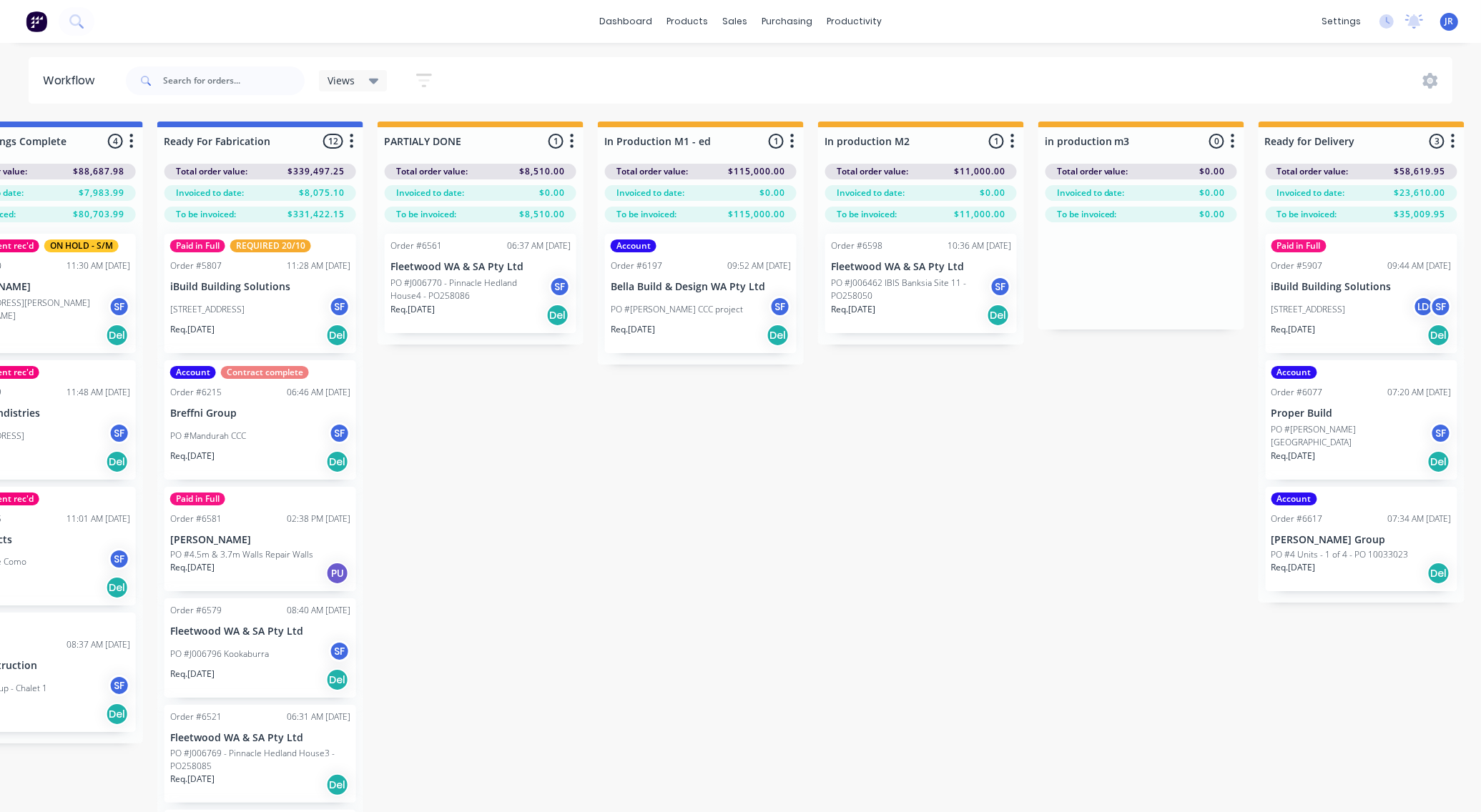
click at [1336, 551] on p "PO #4 Units - 1 of 4 - PO 10033023" at bounding box center [1340, 555] width 137 height 13
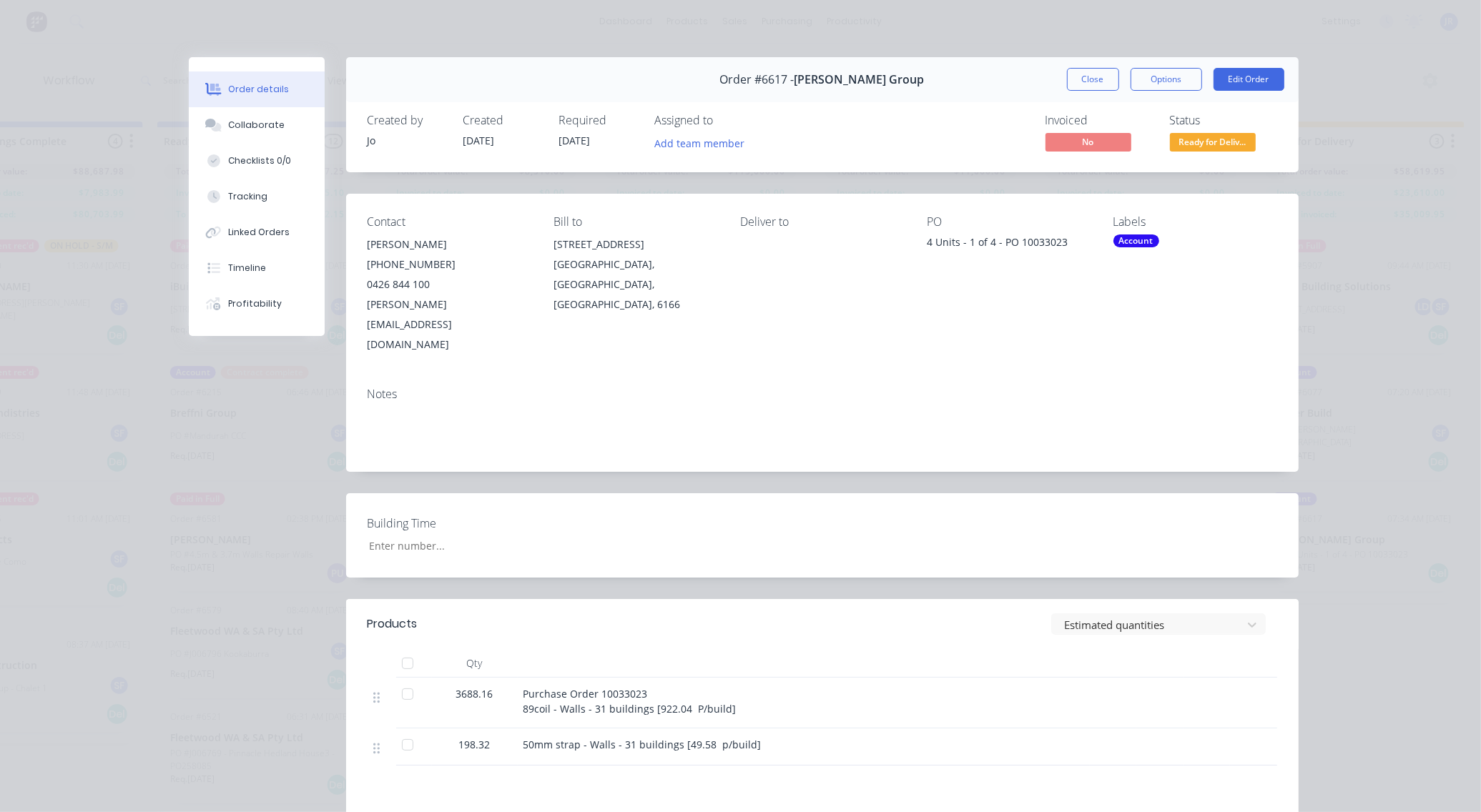
drag, startPoint x: 1089, startPoint y: 74, endPoint x: 1014, endPoint y: 85, distance: 75.8
click at [1089, 75] on button "Close" at bounding box center [1093, 80] width 53 height 23
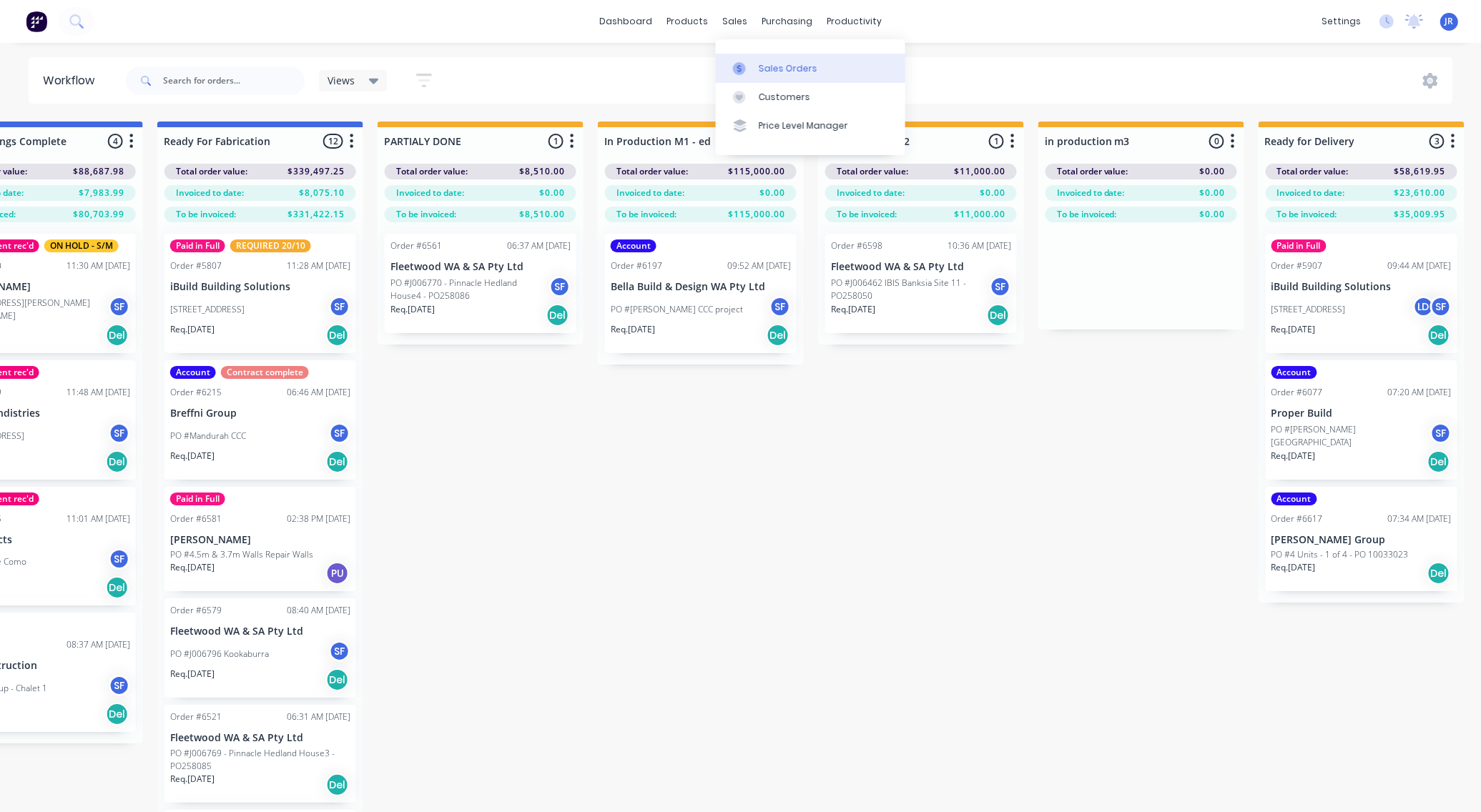
click at [759, 67] on div "Sales Orders" at bounding box center [787, 69] width 58 height 13
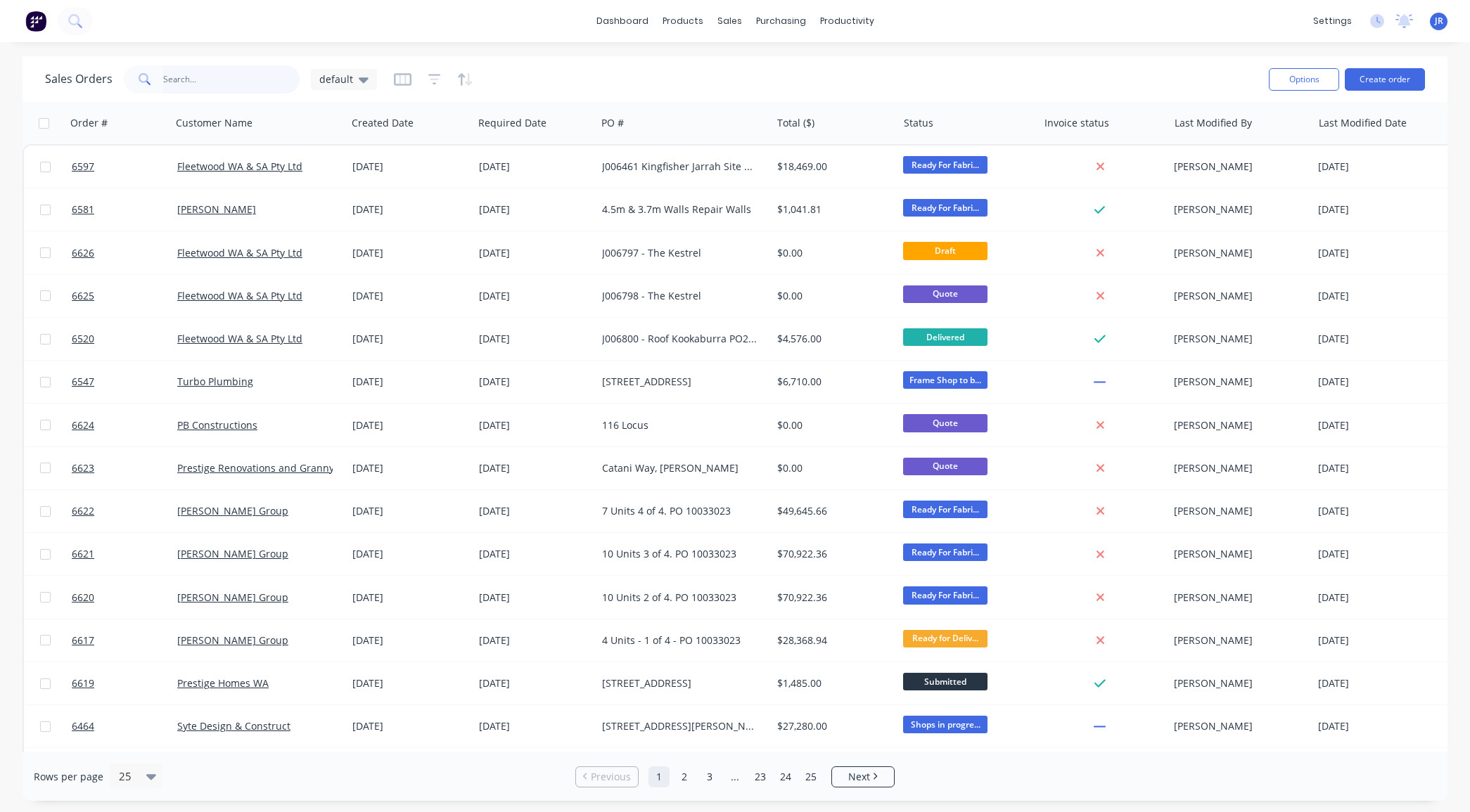
click at [198, 81] on input "text" at bounding box center [232, 79] width 137 height 28
type input "[PERSON_NAME]"
